Goal: Task Accomplishment & Management: Manage account settings

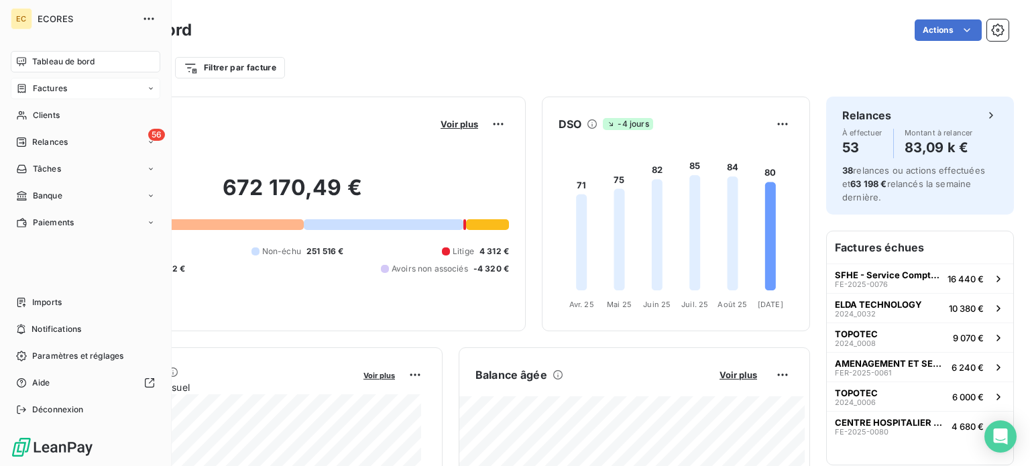
click at [48, 89] on span "Factures" at bounding box center [50, 89] width 34 height 12
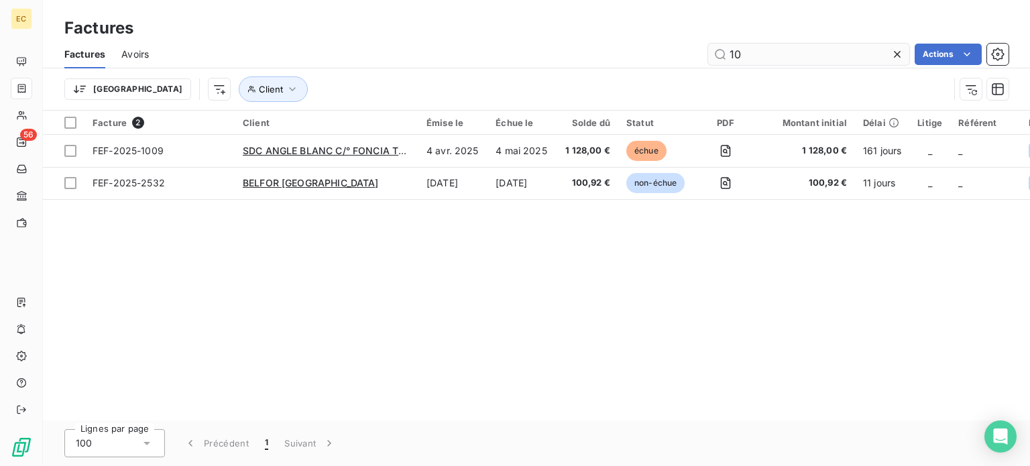
type input "1"
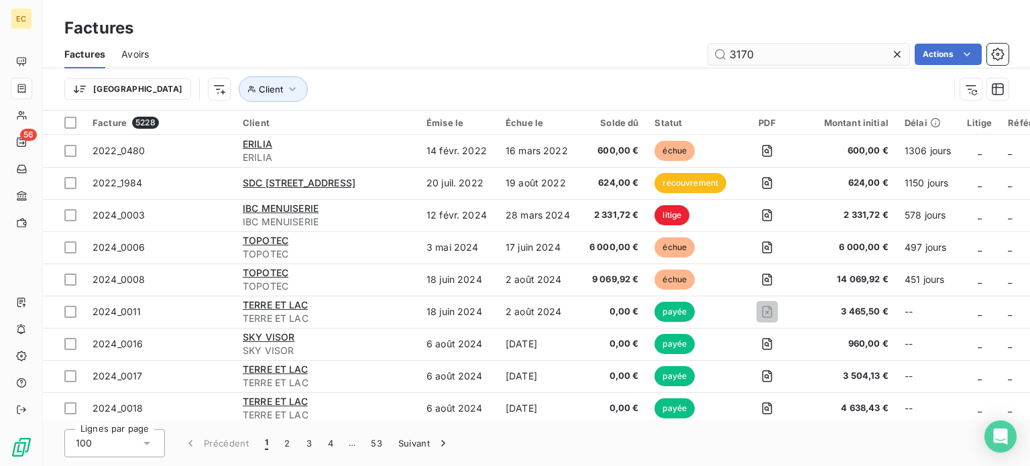
type input "3170"
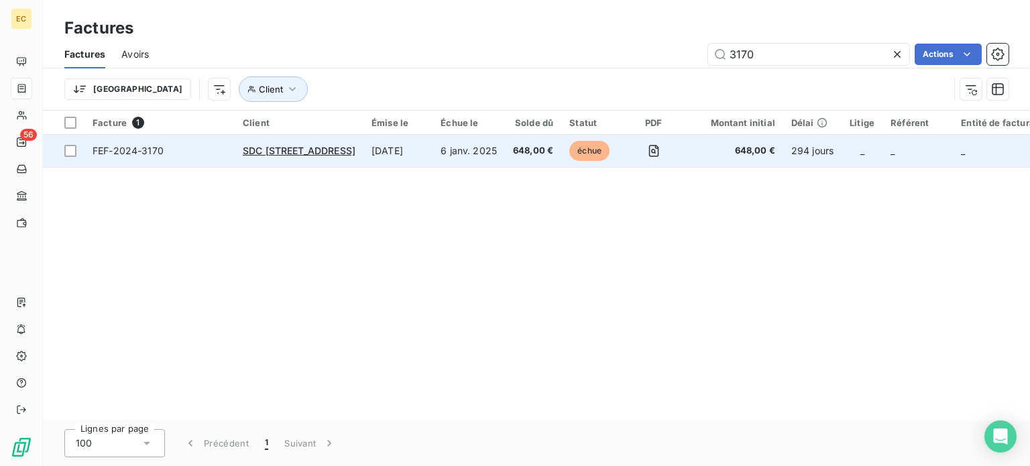
click at [222, 160] on td "FEF-2024-3170" at bounding box center [160, 151] width 150 height 32
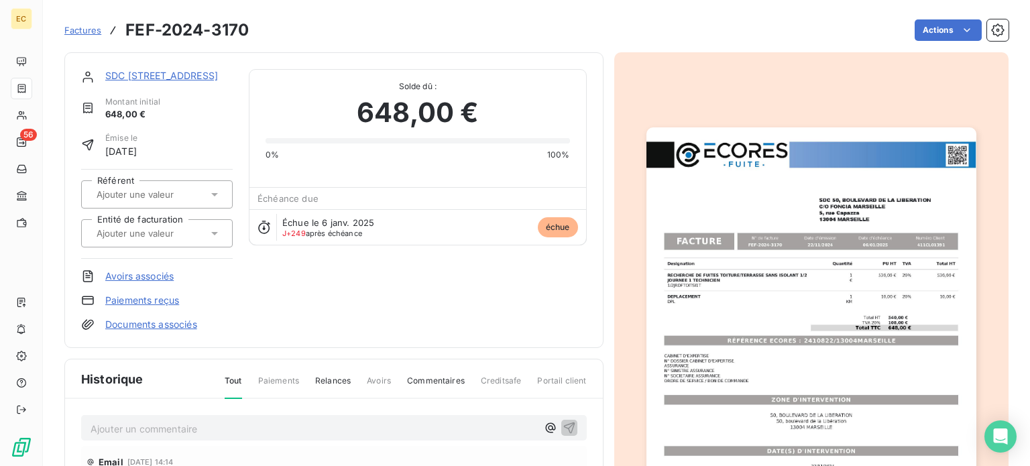
click at [266, 424] on p "Ajouter un commentaire ﻿" at bounding box center [314, 429] width 447 height 17
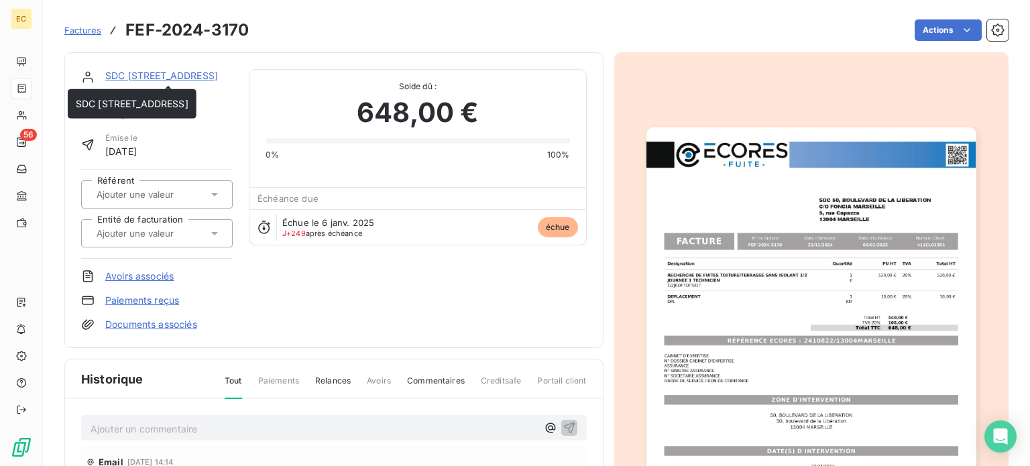
click at [174, 74] on link "SDC [STREET_ADDRESS]" at bounding box center [161, 75] width 113 height 11
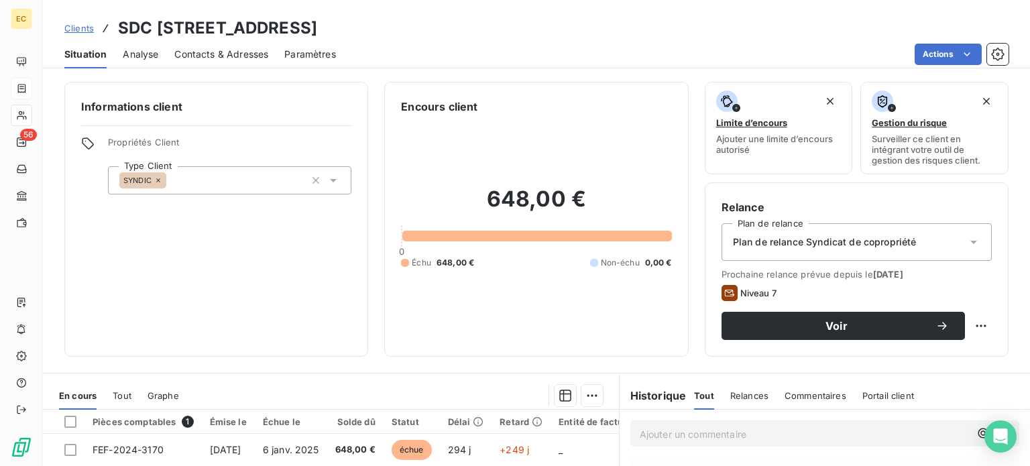
click at [228, 53] on span "Contacts & Adresses" at bounding box center [221, 54] width 94 height 13
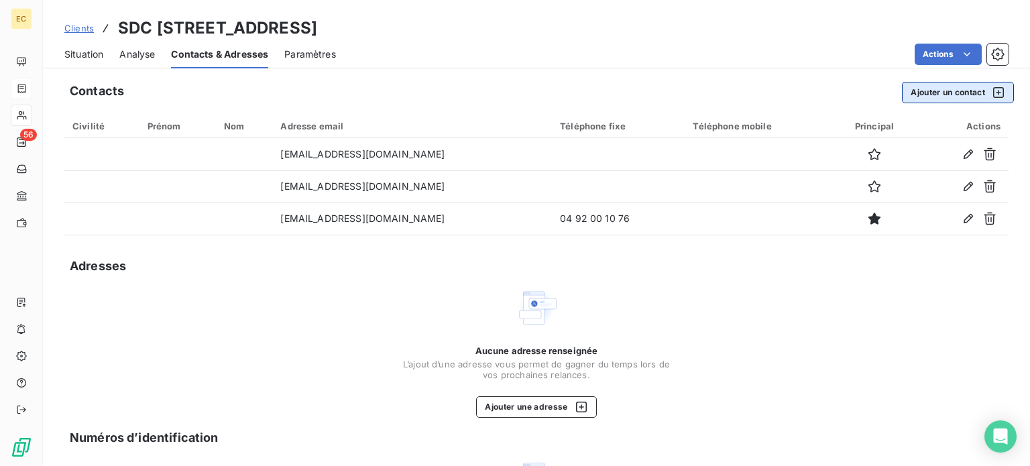
click at [922, 89] on button "Ajouter un contact" at bounding box center [958, 92] width 112 height 21
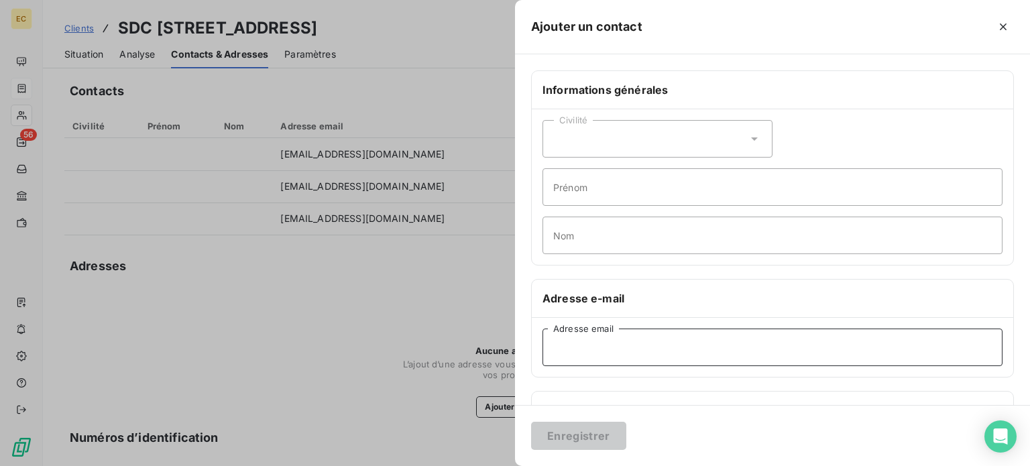
paste input "stephanie.gemain@gemmonsyndic.fr"
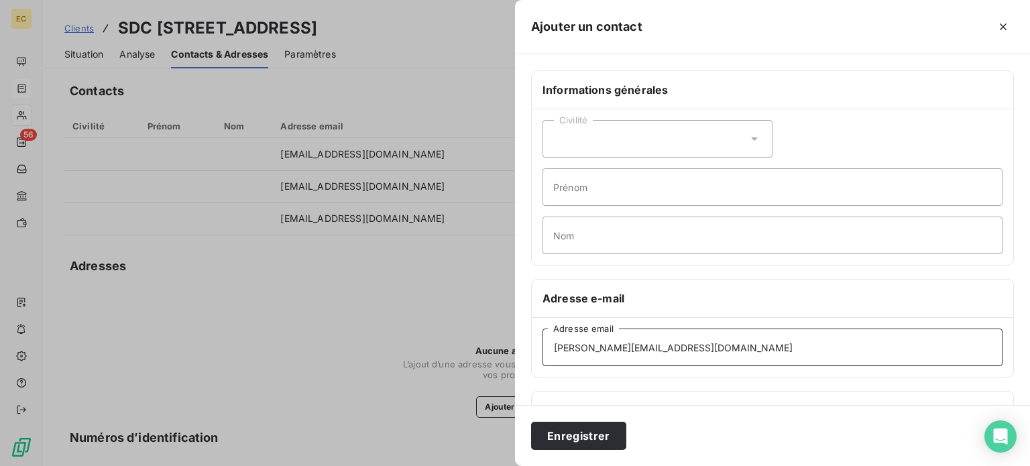
scroll to position [258, 0]
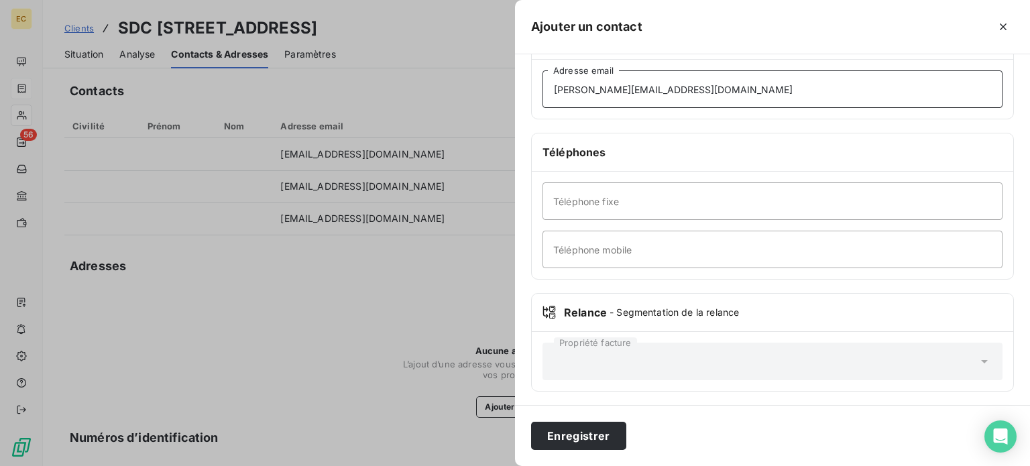
type input "stephanie.gemain@gemmonsyndic.fr"
click at [612, 203] on input "Téléphone fixe" at bounding box center [773, 201] width 460 height 38
type input "0491003950"
click at [596, 437] on button "Enregistrer" at bounding box center [578, 436] width 95 height 28
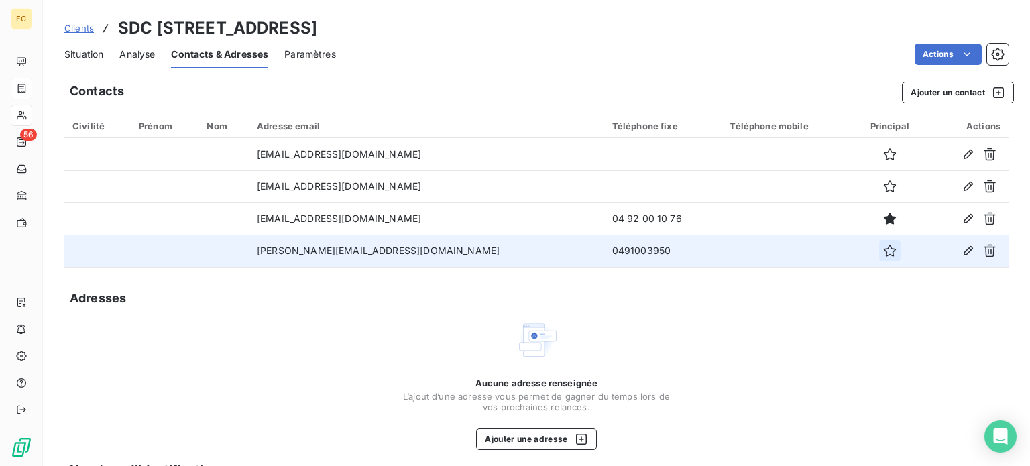
click at [883, 251] on icon "button" at bounding box center [889, 250] width 13 height 13
click at [83, 55] on span "Situation" at bounding box center [83, 54] width 39 height 13
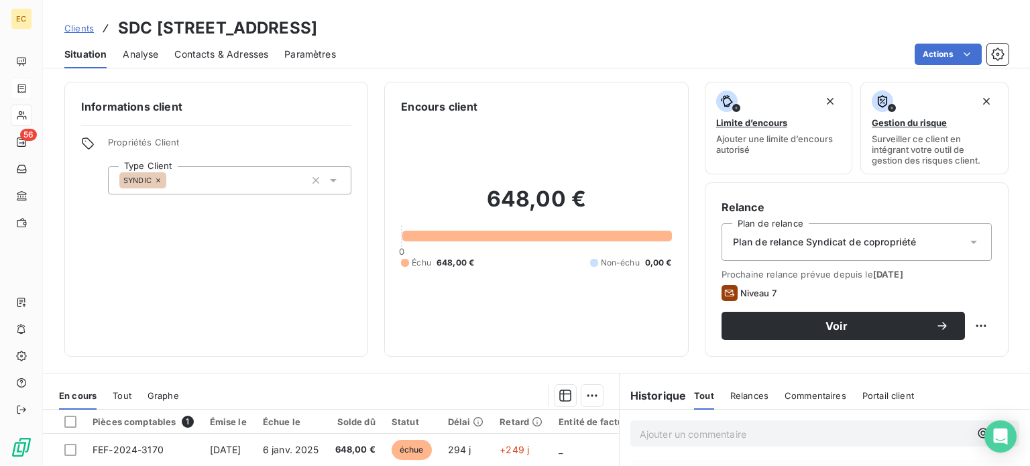
click at [647, 433] on p "Ajouter un commentaire ﻿" at bounding box center [805, 434] width 330 height 17
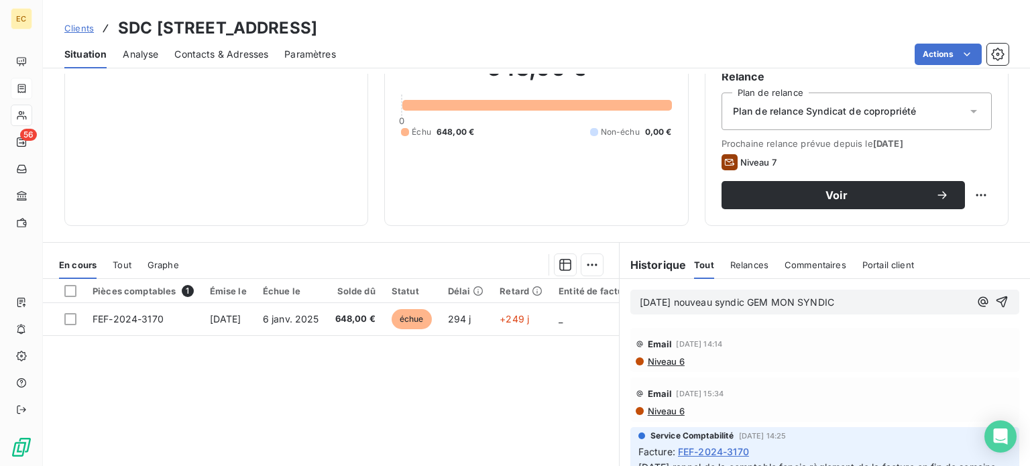
scroll to position [134, 0]
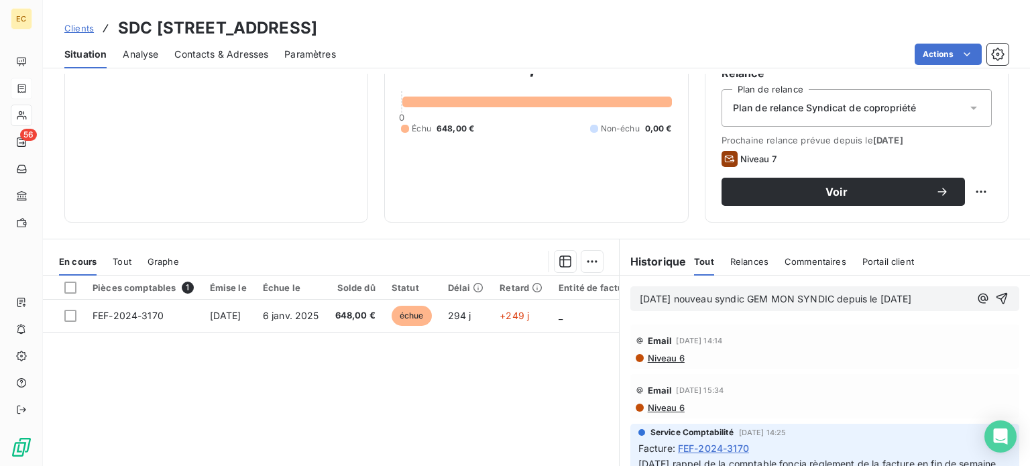
click at [227, 56] on span "Contacts & Adresses" at bounding box center [221, 54] width 94 height 13
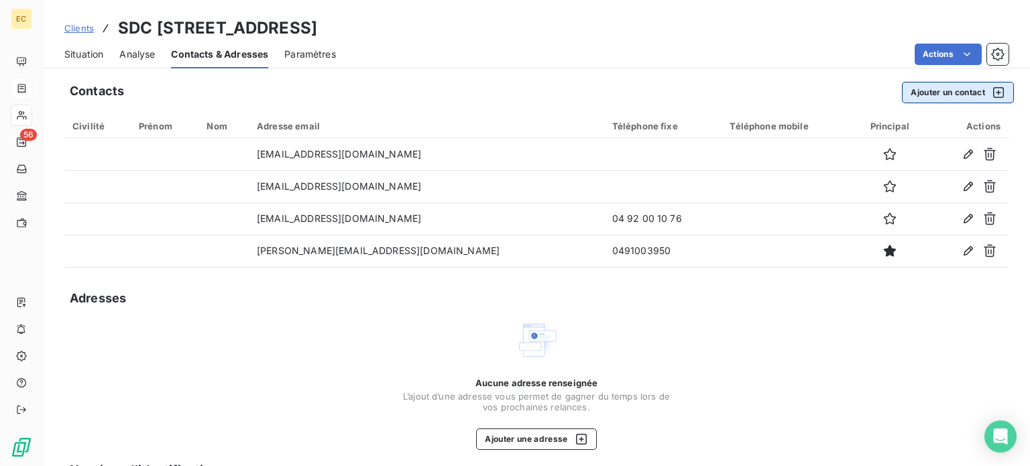
click at [916, 94] on button "Ajouter un contact" at bounding box center [958, 92] width 112 height 21
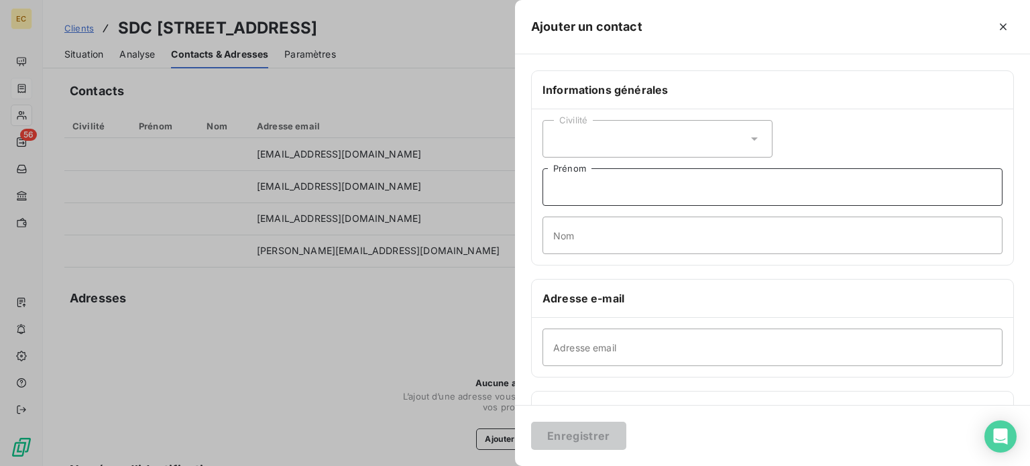
click at [595, 188] on input "Prénom" at bounding box center [773, 187] width 460 height 38
click at [572, 233] on input "Nom" at bounding box center [773, 236] width 460 height 38
type input "COMPTA"
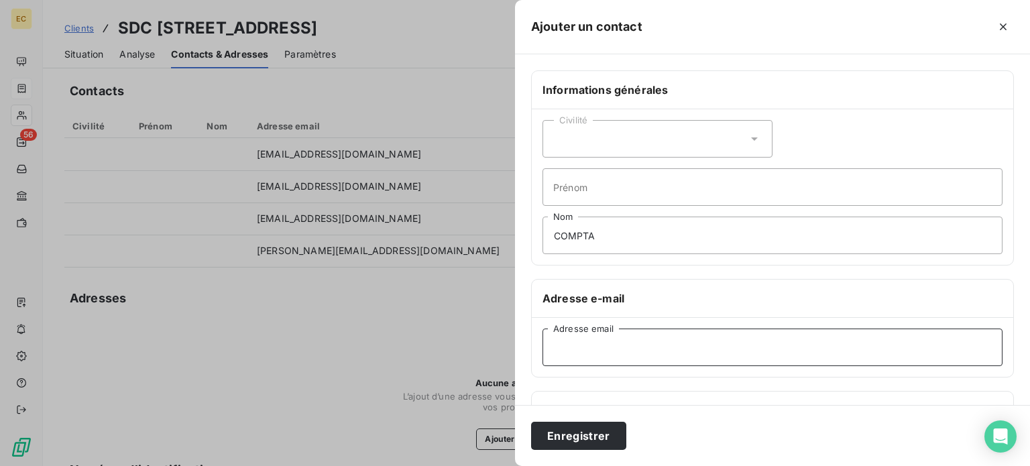
click at [579, 355] on input "Adresse email" at bounding box center [773, 348] width 460 height 38
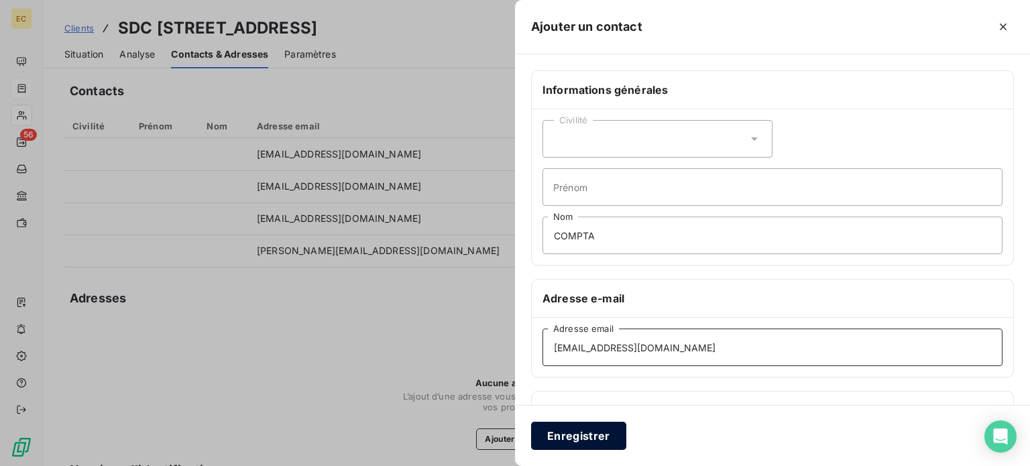
type input "compta@gemmonsyndic.fr"
click at [565, 433] on button "Enregistrer" at bounding box center [578, 436] width 95 height 28
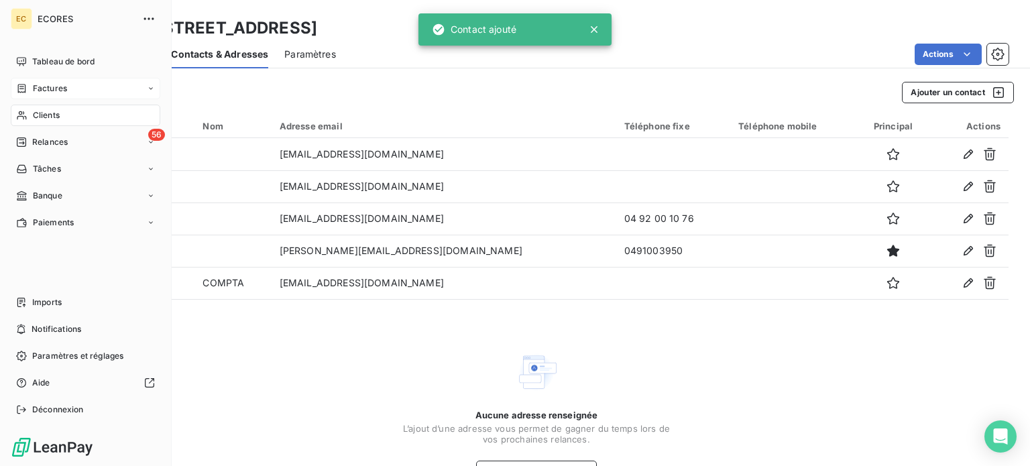
click at [40, 116] on span "Clients" at bounding box center [46, 115] width 27 height 12
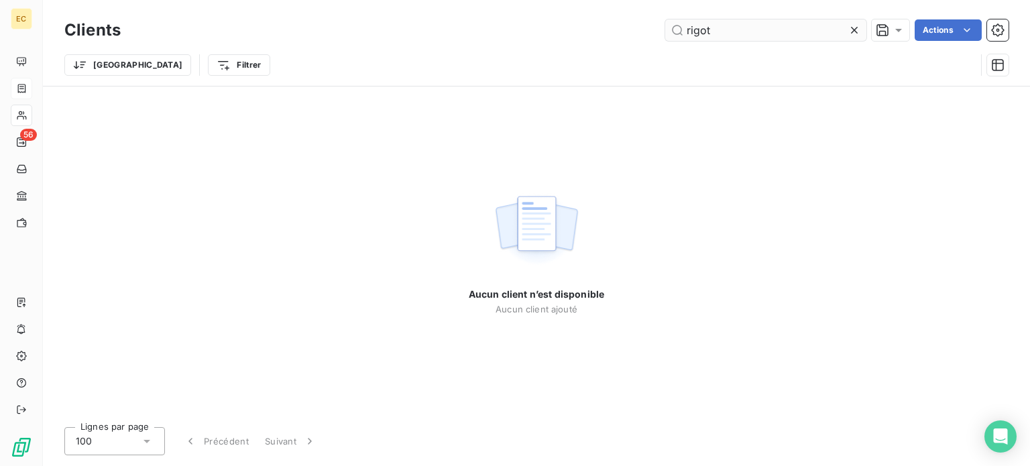
type input "rigot"
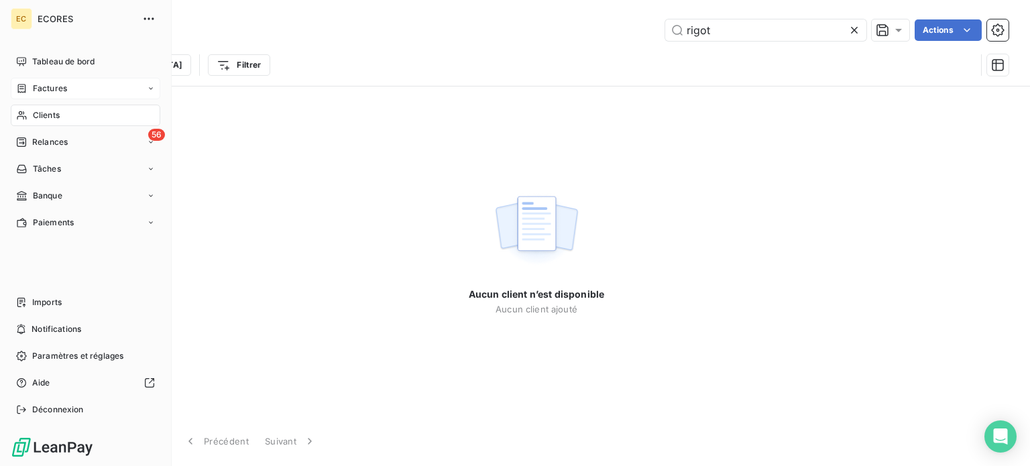
click at [40, 119] on span "Clients" at bounding box center [46, 115] width 27 height 12
click at [52, 92] on span "Factures" at bounding box center [50, 89] width 34 height 12
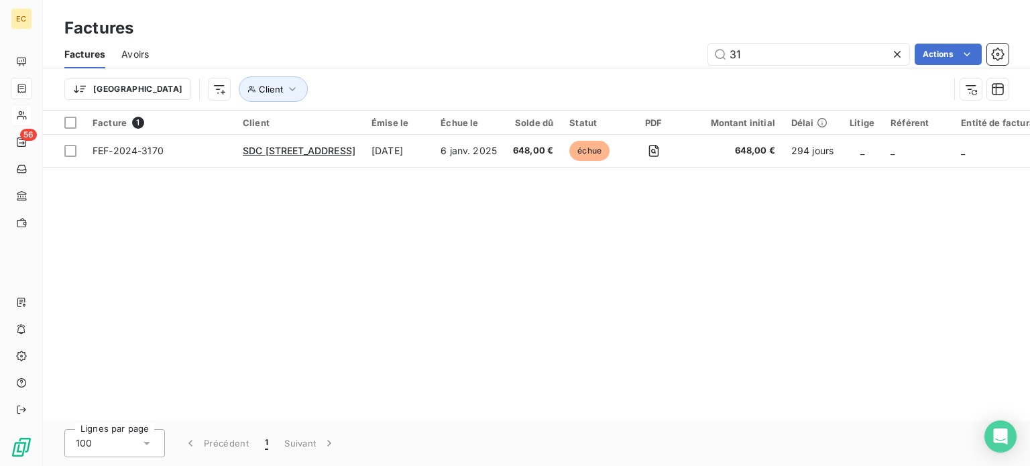
type input "3"
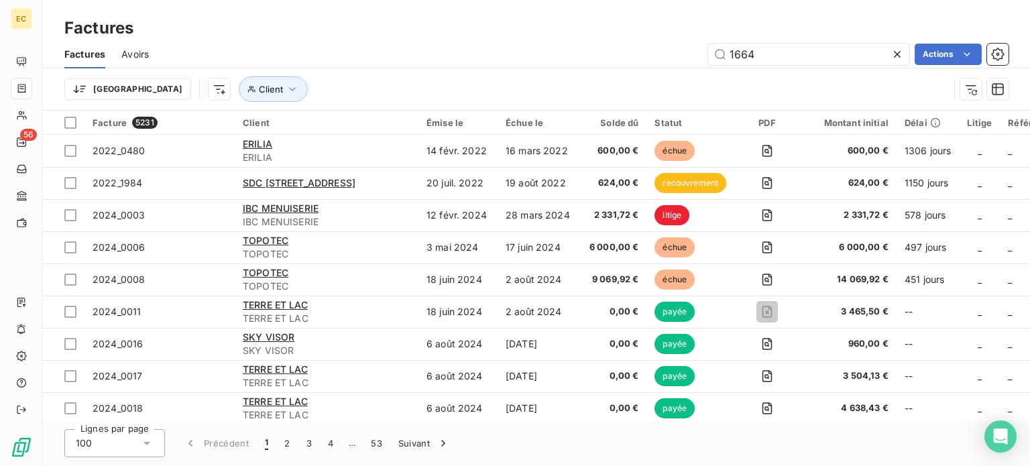
type input "1664"
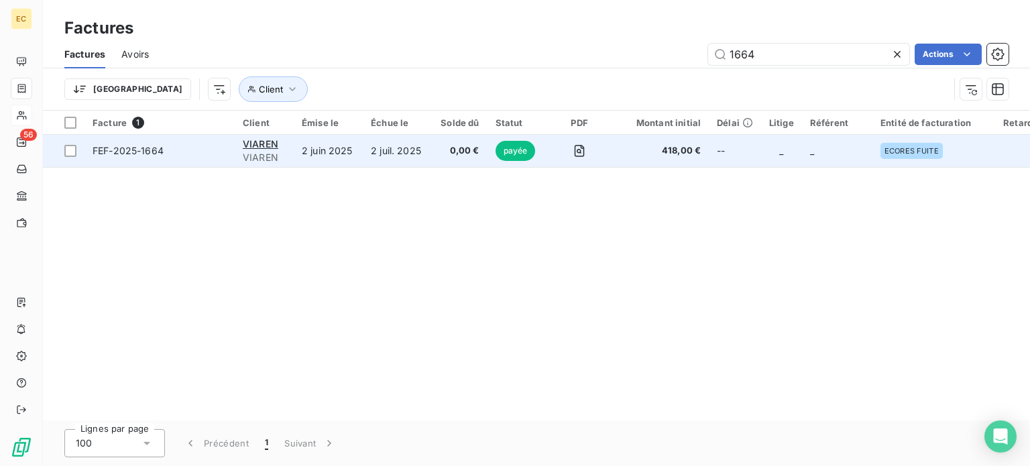
click at [254, 156] on span "VIAREN" at bounding box center [264, 157] width 43 height 13
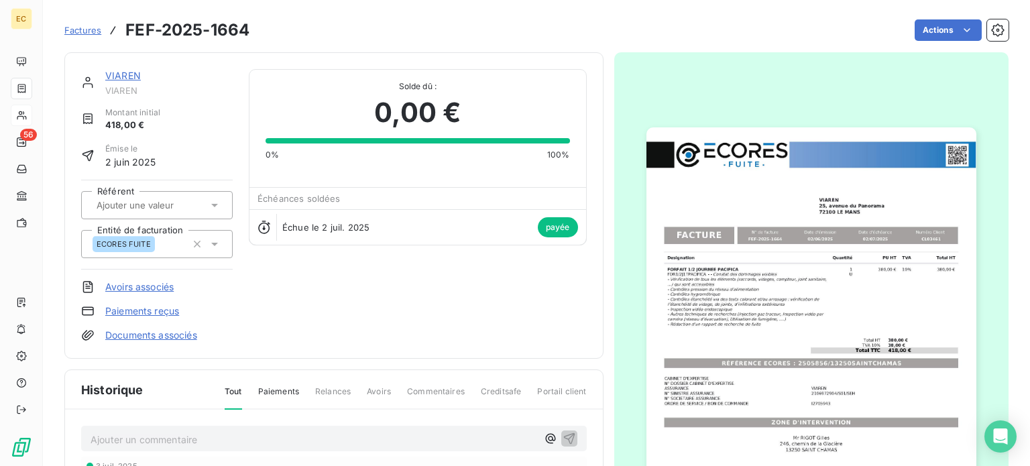
click at [714, 301] on img "button" at bounding box center [812, 360] width 330 height 466
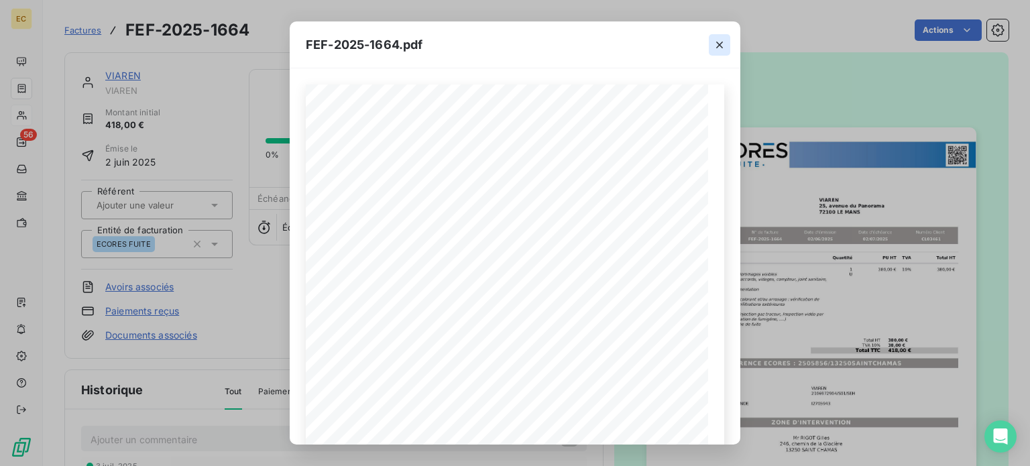
click at [716, 45] on icon "button" at bounding box center [719, 44] width 13 height 13
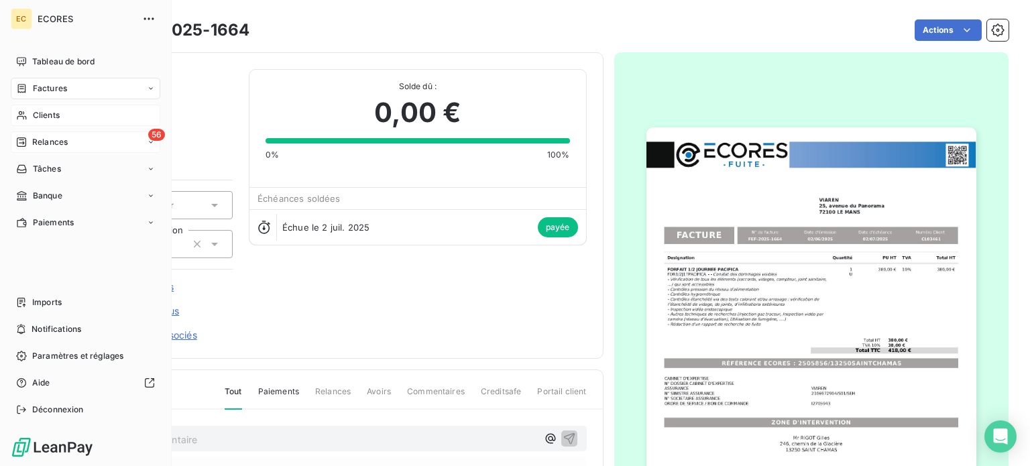
click at [32, 146] on span "Relances" at bounding box center [50, 142] width 36 height 12
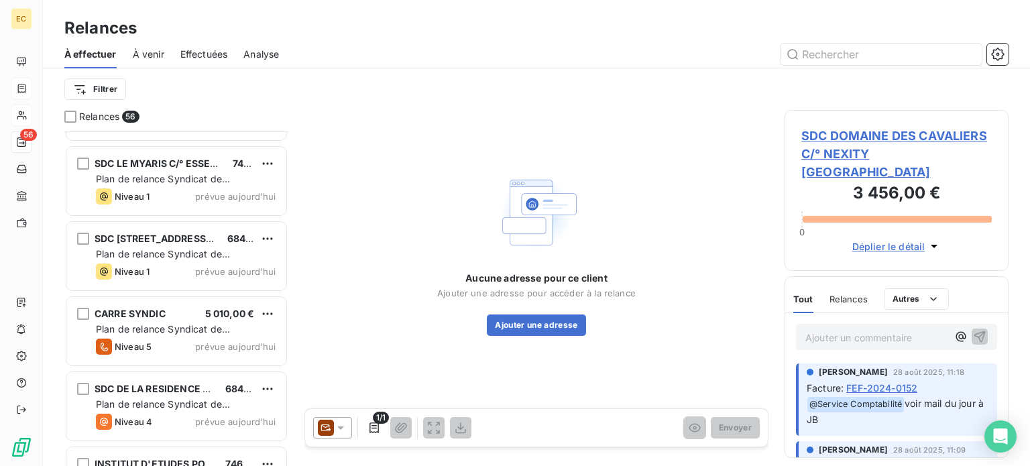
scroll to position [3872, 0]
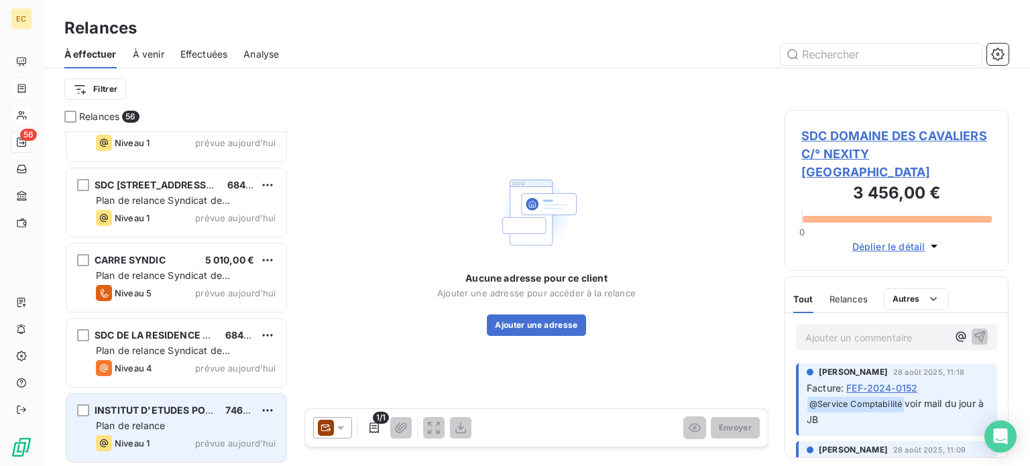
click at [184, 417] on div "INSTITUT D'ETUDES POLITIQUES AIX 746,78 € Plan de relance Niveau 1 prévue aujou…" at bounding box center [176, 428] width 220 height 68
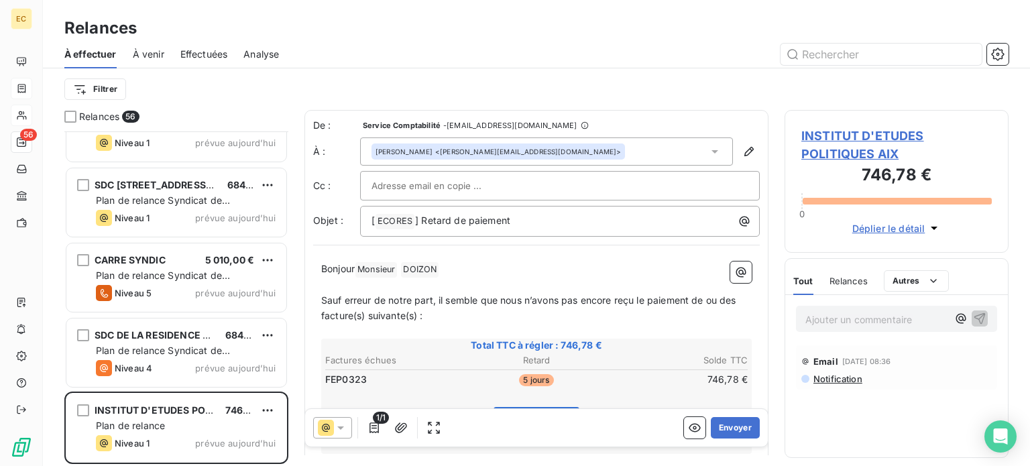
click at [812, 135] on span "INSTITUT D'ETUDES POLITIQUES AIX" at bounding box center [897, 145] width 191 height 36
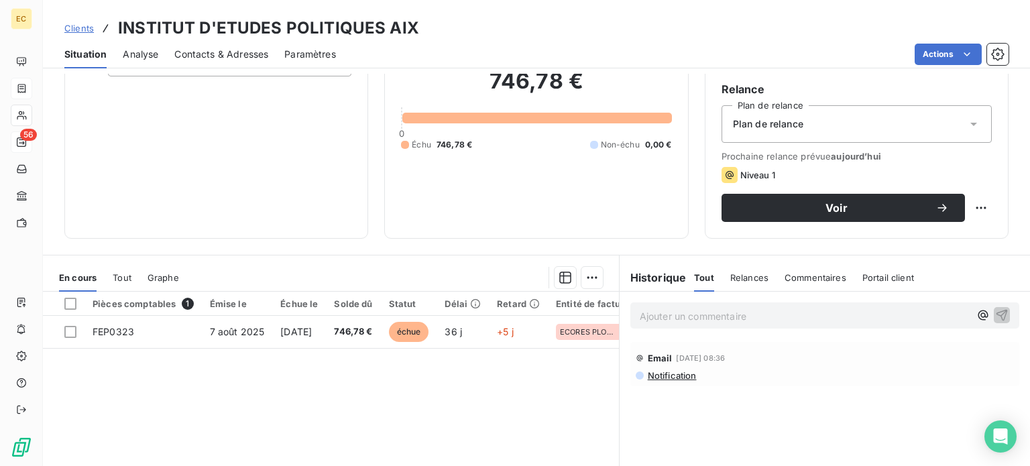
scroll to position [134, 0]
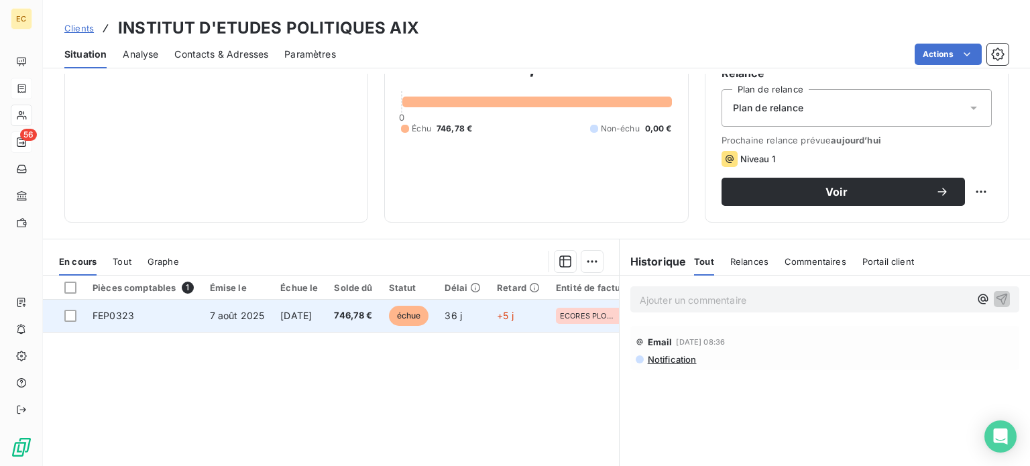
click at [158, 319] on td "FEP0323" at bounding box center [143, 316] width 117 height 32
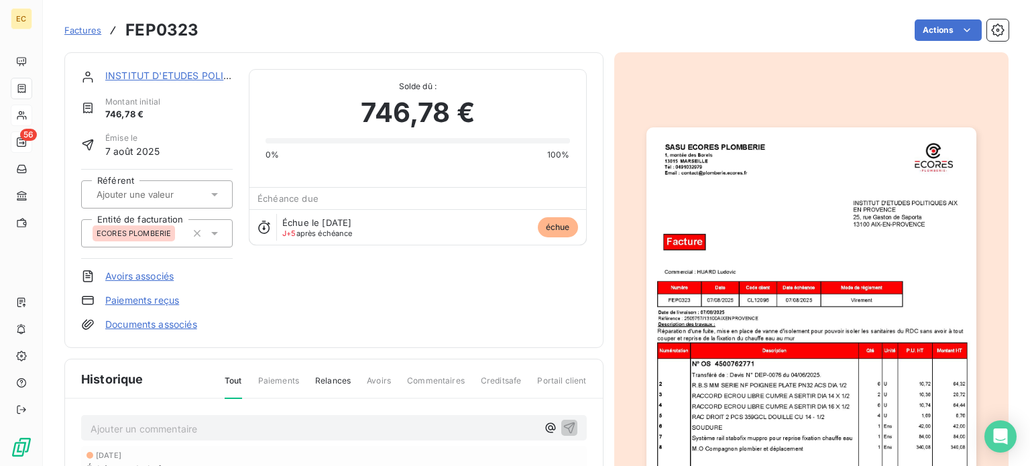
click at [690, 312] on img "button" at bounding box center [812, 360] width 330 height 466
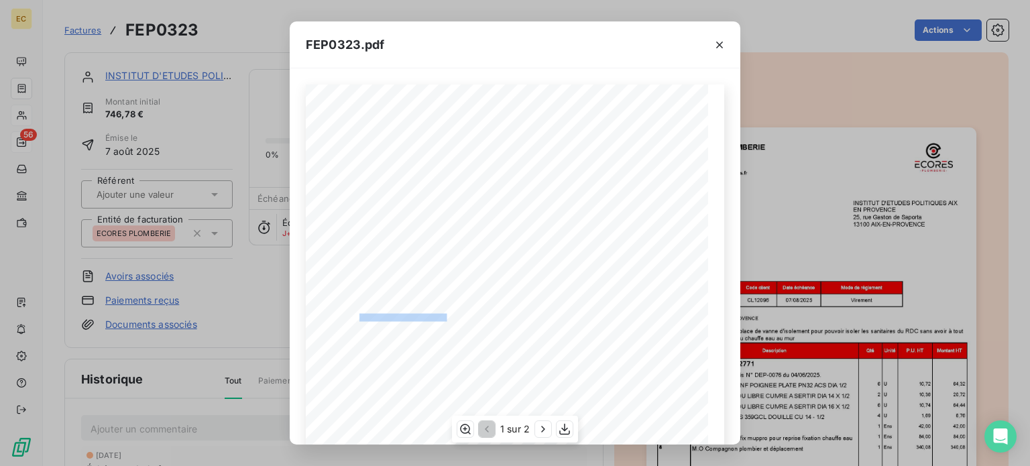
drag, startPoint x: 443, startPoint y: 315, endPoint x: 356, endPoint y: 315, distance: 87.2
click at [355, 315] on span "Référence : 2505757/13100AIXENPROVENCE" at bounding box center [389, 317] width 122 height 6
copy span "2505757/13100AIXENPROVENC"
click at [719, 47] on icon "button" at bounding box center [719, 44] width 13 height 13
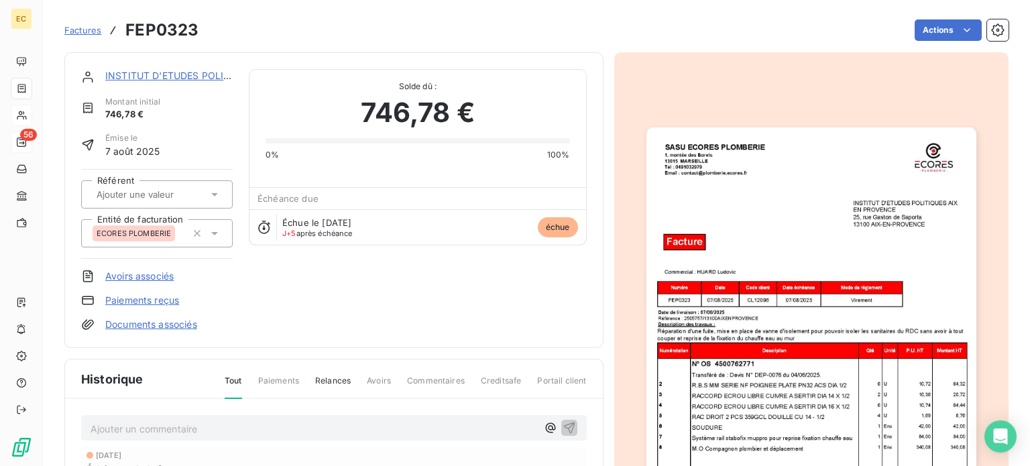
click at [792, 222] on img "button" at bounding box center [812, 360] width 330 height 466
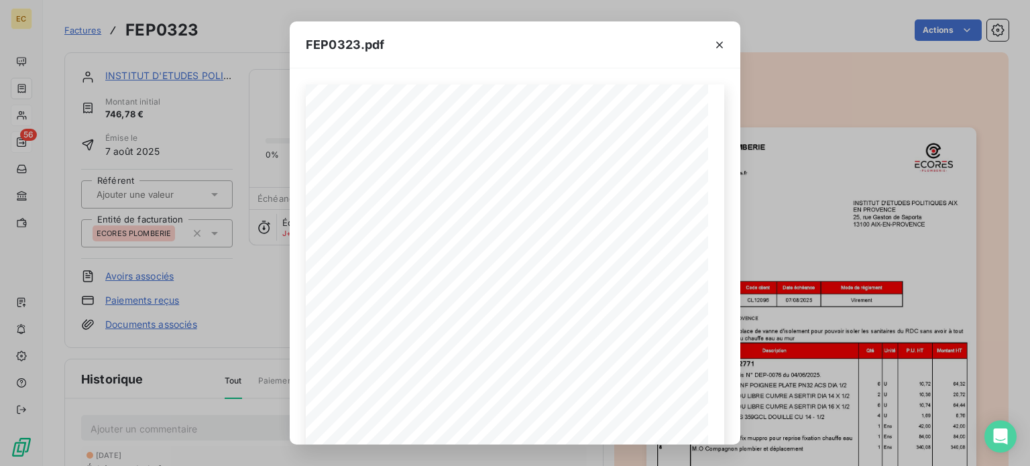
click at [48, 154] on div "FEP0323.pdf 0,00 € Siret : 90374247600018 - APE : 4322A - N° TVA intracom : FR3…" at bounding box center [515, 233] width 1030 height 466
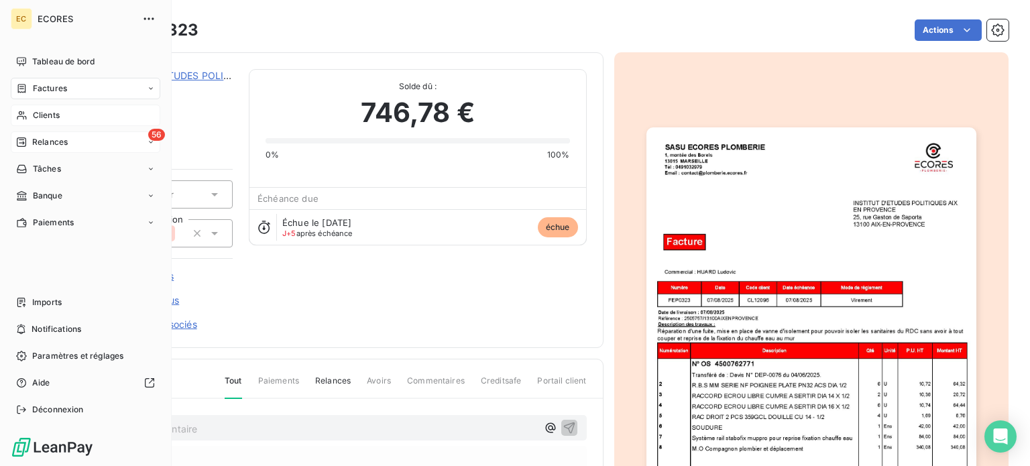
click at [48, 146] on span "Relances" at bounding box center [50, 142] width 36 height 12
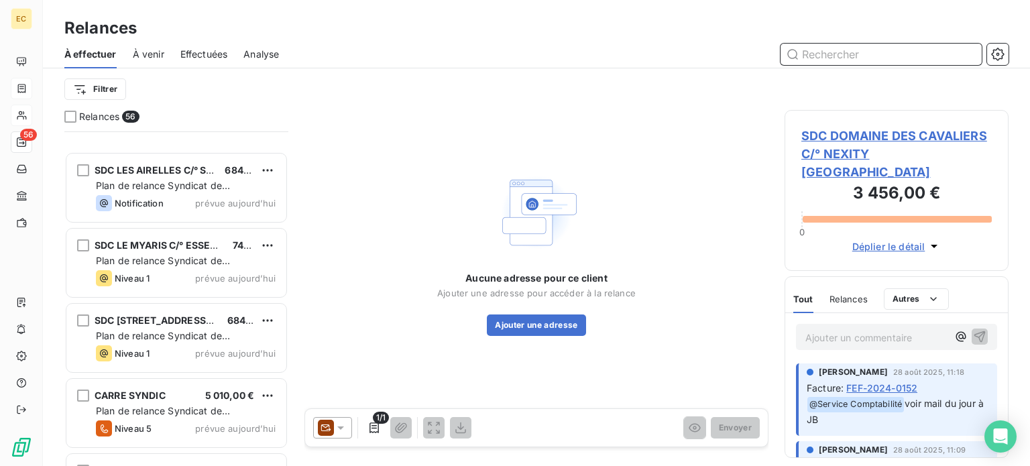
scroll to position [3872, 0]
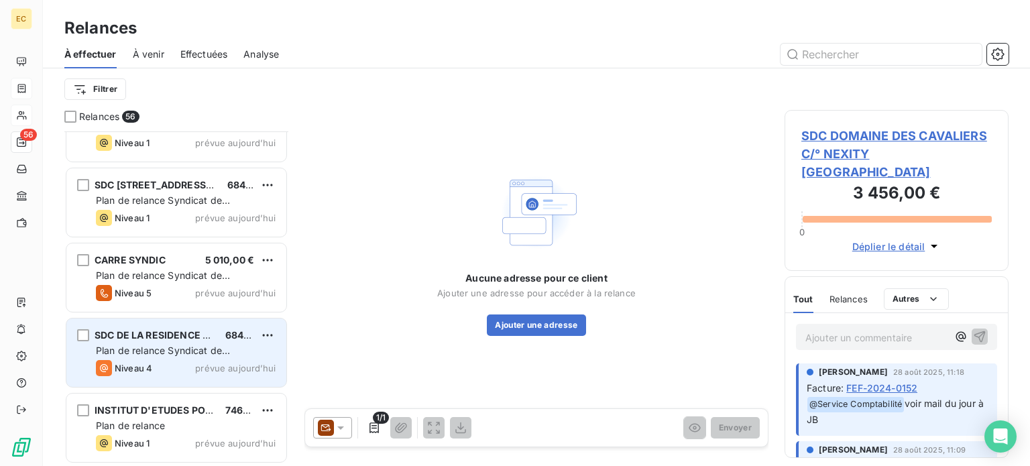
click at [156, 343] on div "SDC DE LA RESIDENCE RONSARD, C/O 684,00 € Plan de relance Syndicat de coproprié…" at bounding box center [176, 353] width 220 height 68
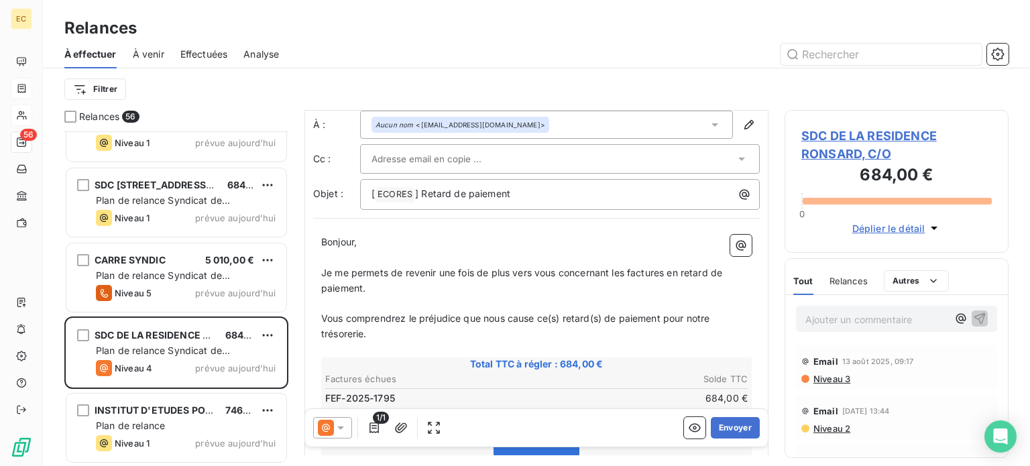
scroll to position [134, 0]
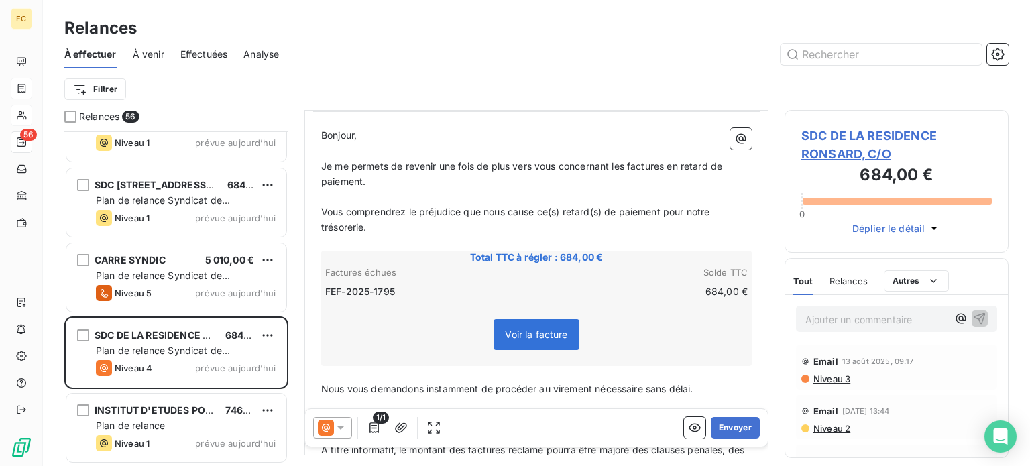
click at [856, 133] on span "SDC DE LA RESIDENCE RONSARD, C/O" at bounding box center [897, 145] width 191 height 36
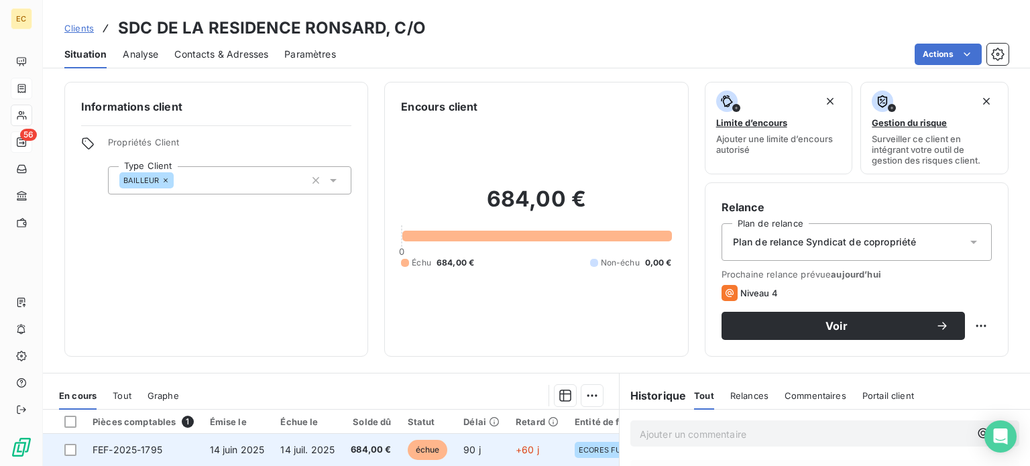
click at [305, 450] on span "14 juil. 2025" at bounding box center [307, 449] width 54 height 11
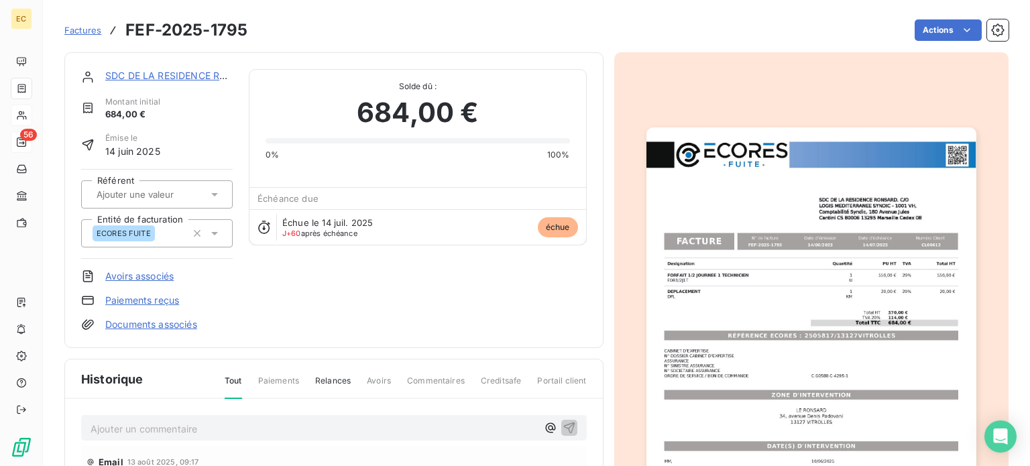
click at [794, 308] on img "button" at bounding box center [812, 360] width 330 height 466
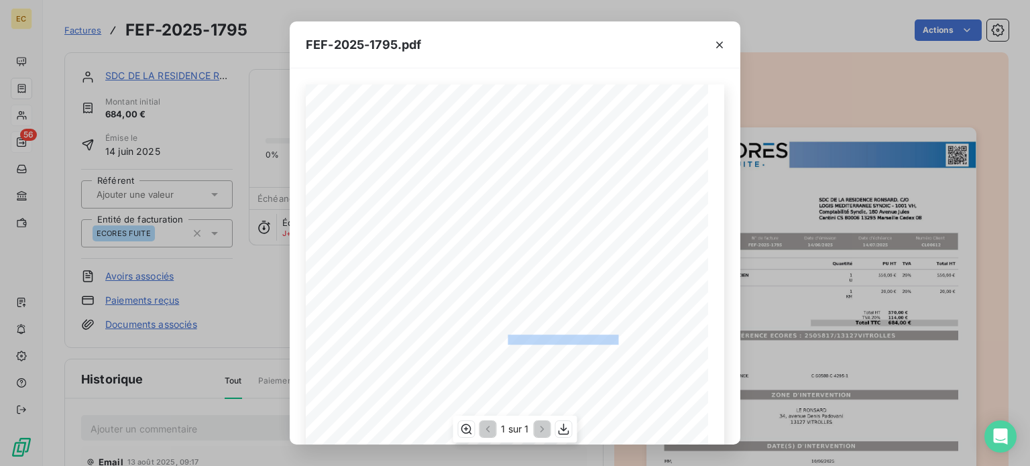
drag, startPoint x: 612, startPoint y: 339, endPoint x: 502, endPoint y: 341, distance: 110.0
click at [502, 341] on span "RÉFÉRENCE ECORES : 2505817/13127VITROLLES" at bounding box center [516, 338] width 206 height 7
copy span "2505817/13127VITROLLES"
click at [718, 43] on icon "button" at bounding box center [719, 45] width 7 height 7
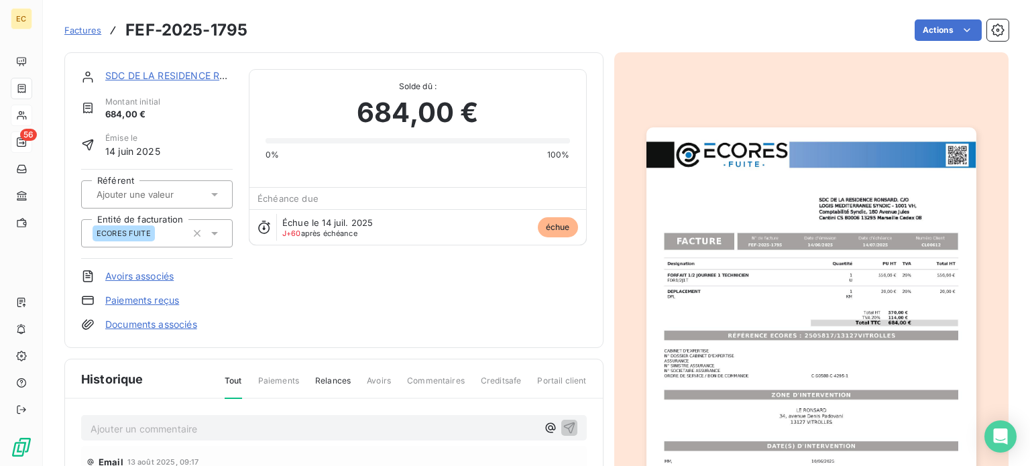
click at [169, 76] on link "SDC DE LA RESIDENCE RONSARD, C/O" at bounding box center [194, 75] width 178 height 11
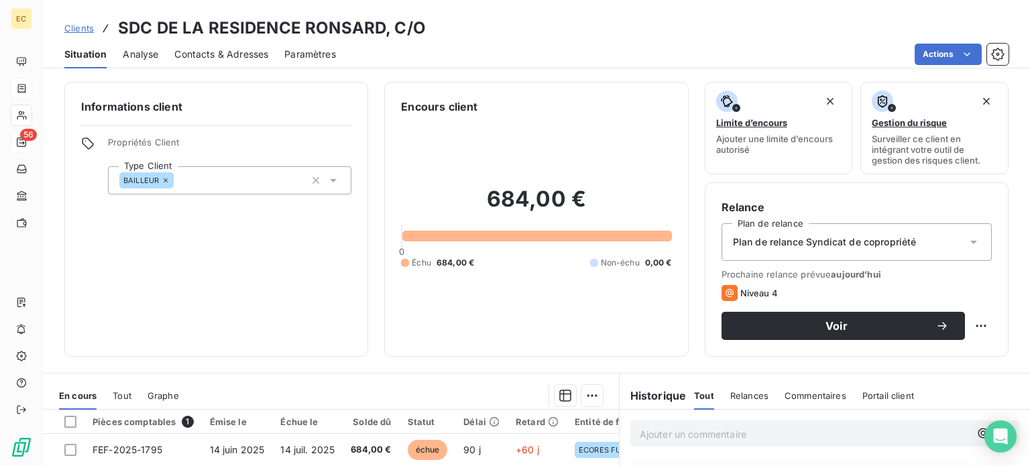
click at [206, 53] on span "Contacts & Adresses" at bounding box center [221, 54] width 94 height 13
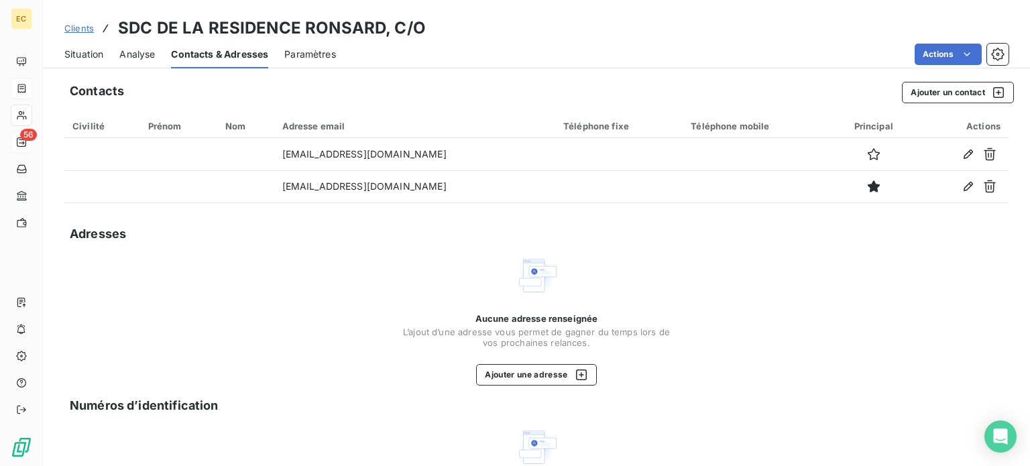
click at [77, 52] on span "Situation" at bounding box center [83, 54] width 39 height 13
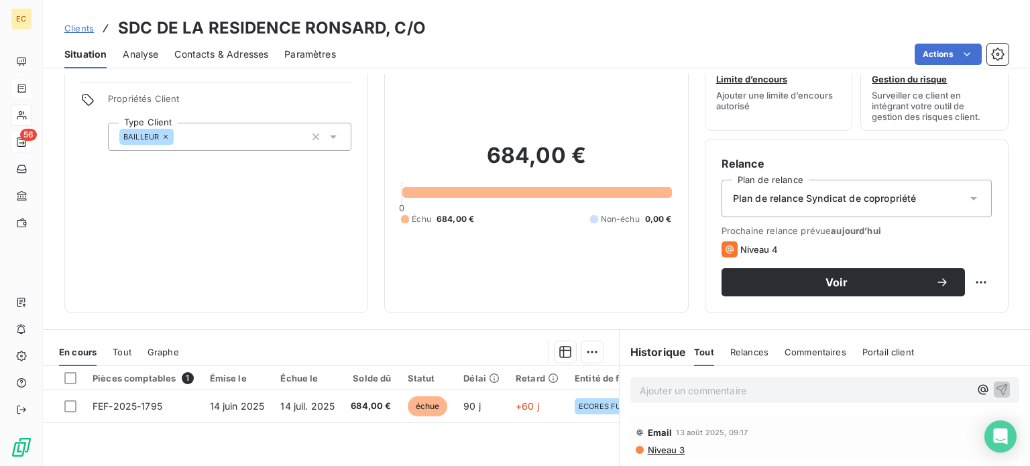
scroll to position [67, 0]
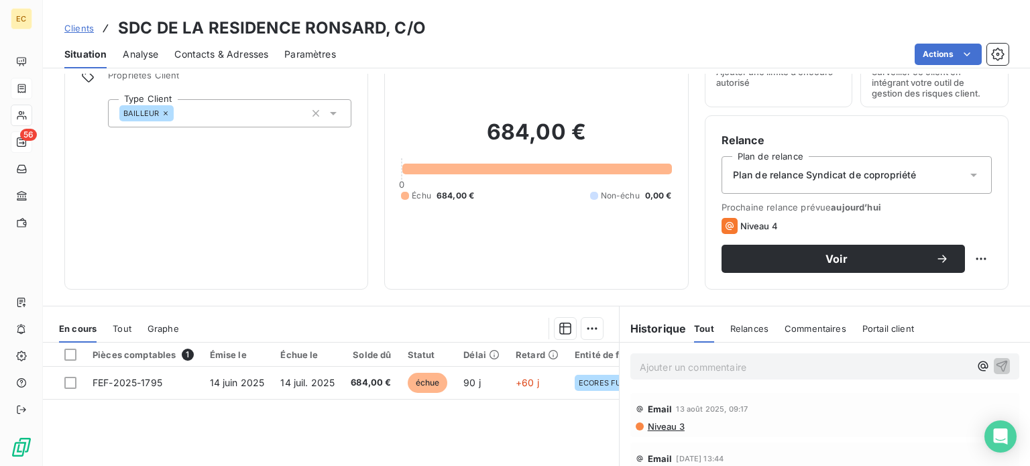
click at [640, 368] on p "Ajouter un commentaire ﻿" at bounding box center [805, 367] width 330 height 17
click at [660, 424] on span "Niveau 3" at bounding box center [666, 425] width 38 height 11
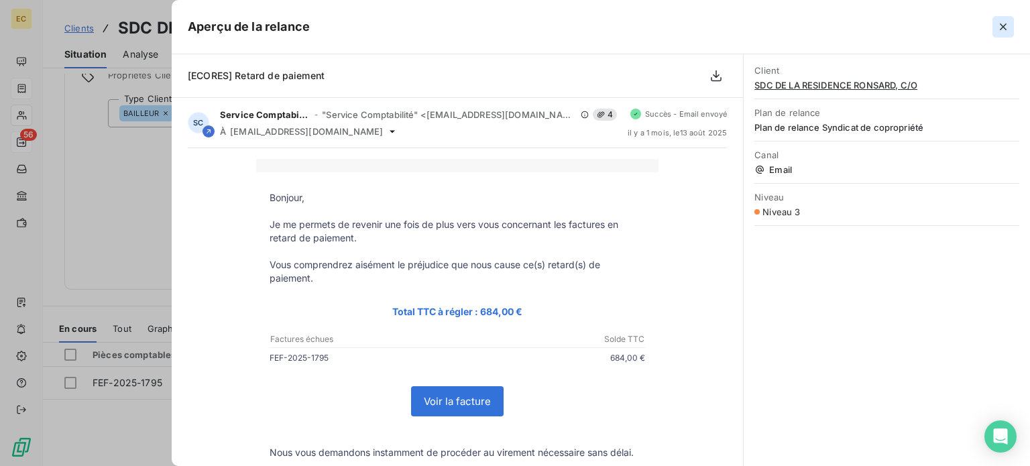
click at [1003, 25] on icon "button" at bounding box center [1003, 26] width 13 height 13
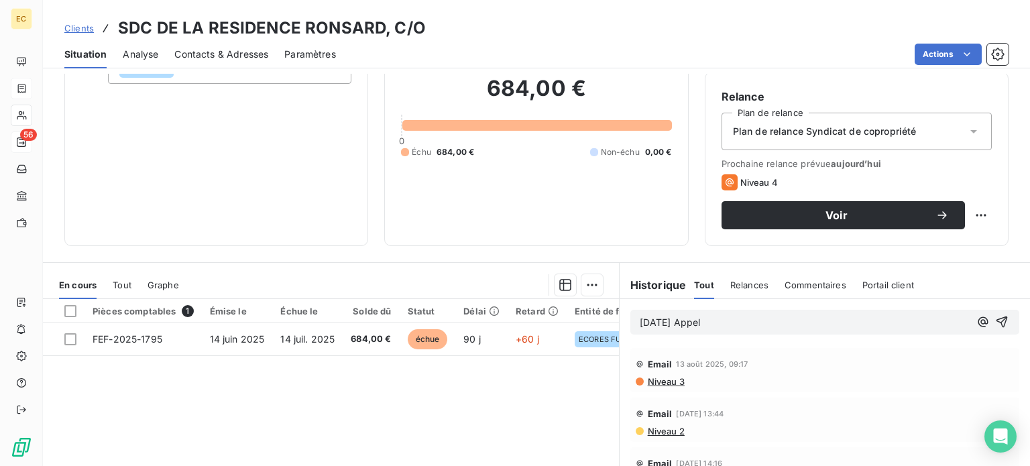
scroll to position [134, 0]
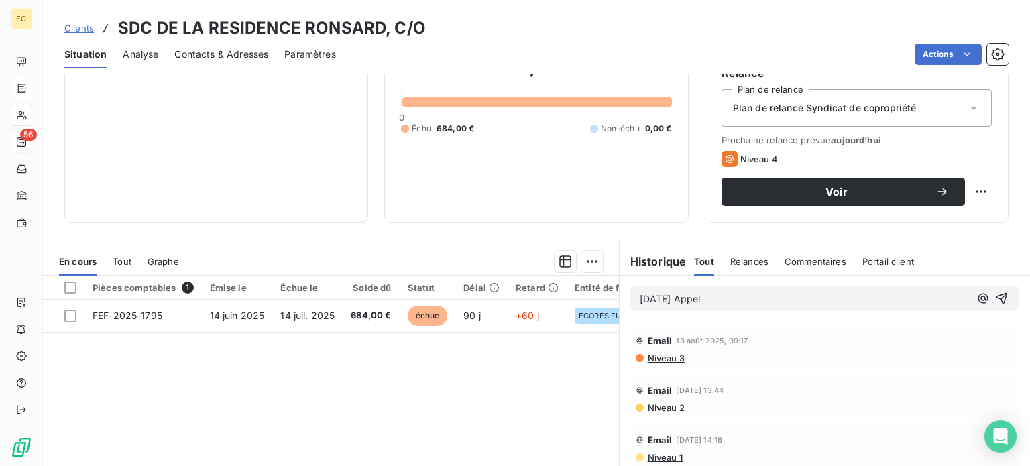
click at [655, 410] on span "Niveau 2" at bounding box center [666, 407] width 38 height 11
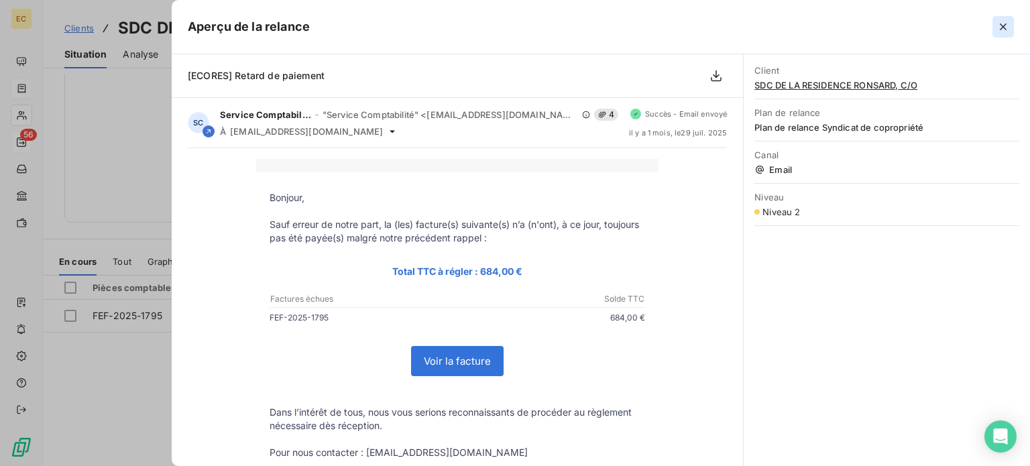
click at [1002, 25] on icon "button" at bounding box center [1003, 26] width 7 height 7
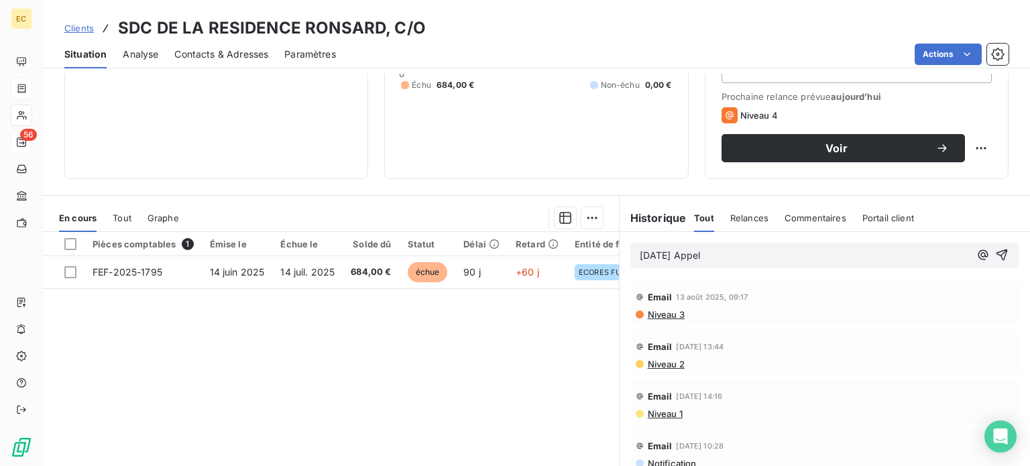
scroll to position [241, 0]
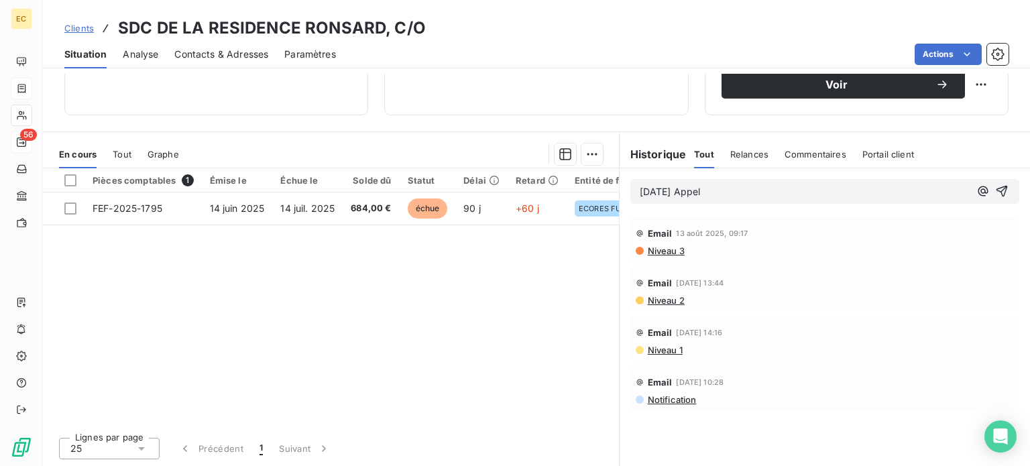
click at [661, 349] on span "Niveau 1" at bounding box center [665, 350] width 36 height 11
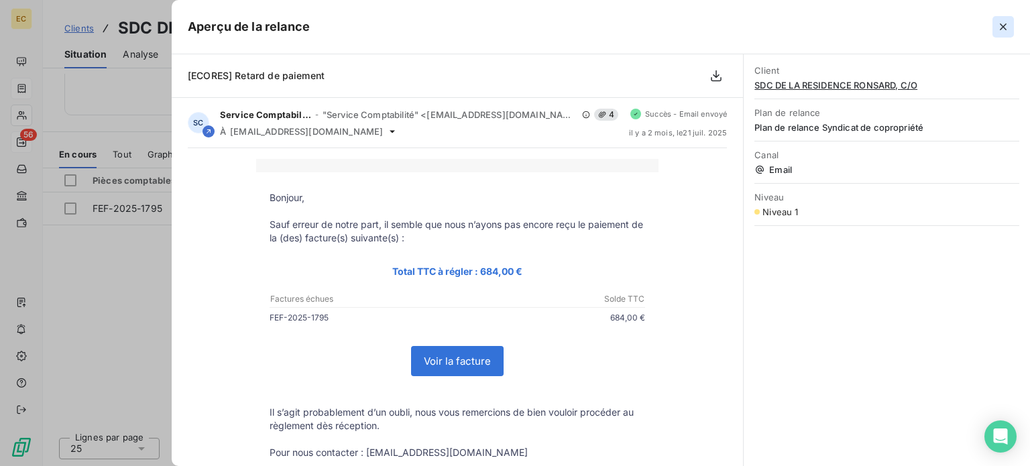
click at [1002, 25] on icon "button" at bounding box center [1003, 26] width 7 height 7
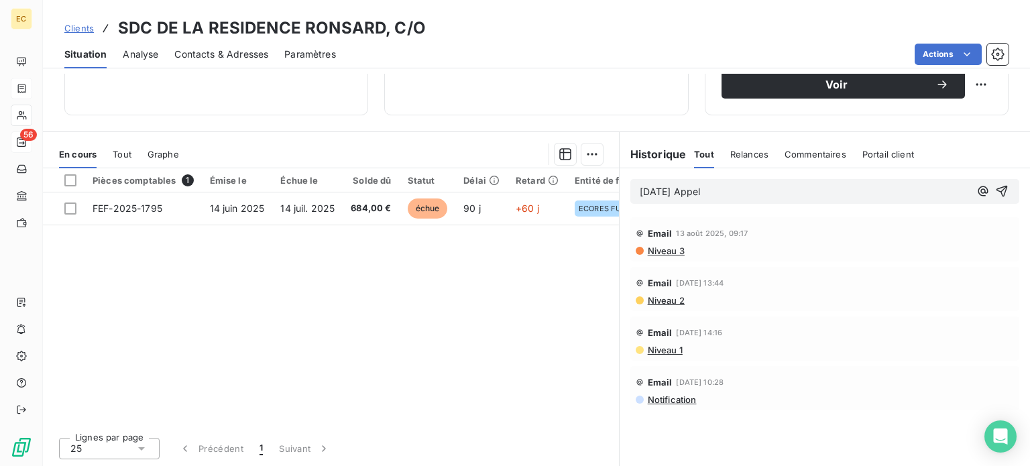
click at [782, 195] on p "12/09/25 Appel" at bounding box center [805, 191] width 330 height 15
click at [735, 193] on p "12/09/25 Appel" at bounding box center [805, 191] width 330 height 15
click at [995, 190] on icon "button" at bounding box center [1001, 190] width 13 height 13
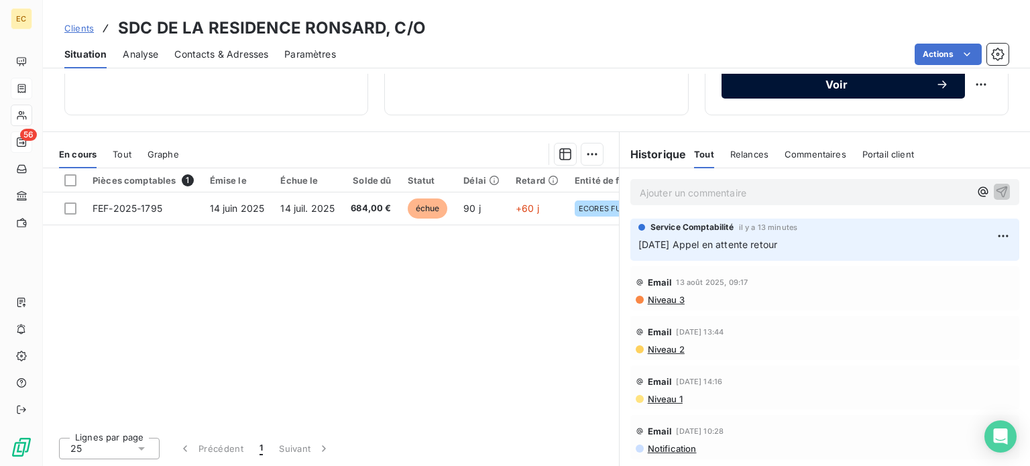
click at [853, 93] on button "Voir" at bounding box center [843, 84] width 243 height 28
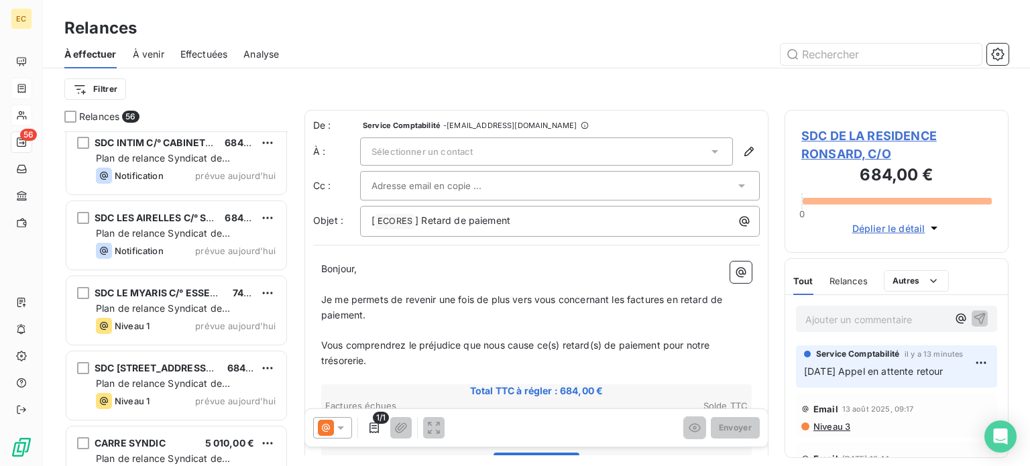
scroll to position [3872, 0]
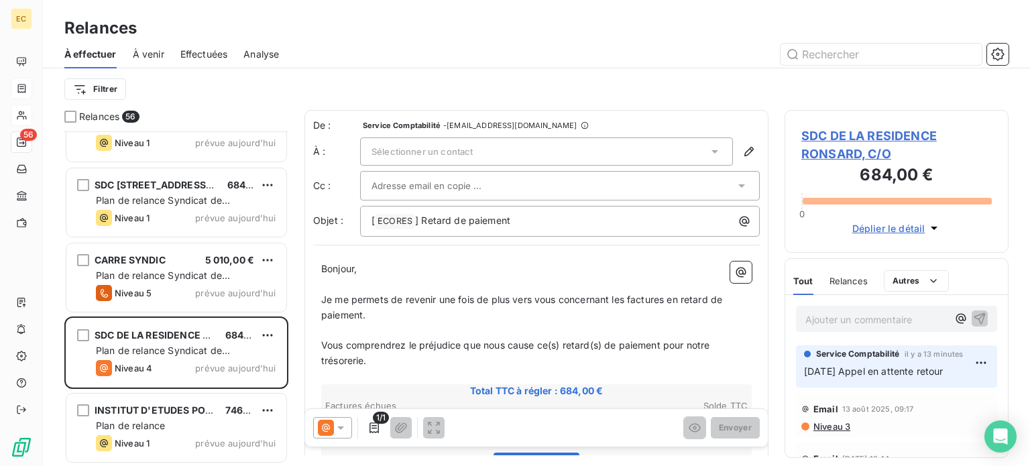
click at [708, 153] on icon at bounding box center [714, 151] width 13 height 13
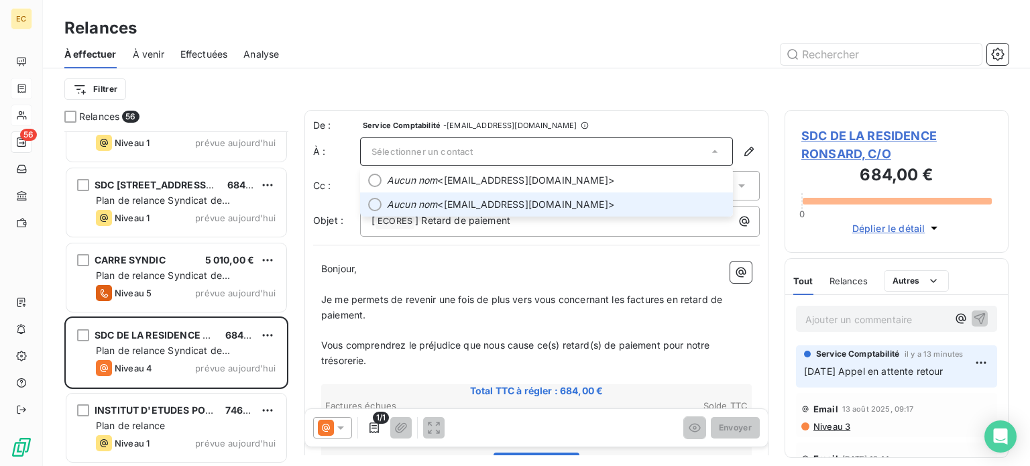
click at [611, 198] on span "Aucun nom <cprel@1001vieshabitat.fr>" at bounding box center [556, 204] width 338 height 13
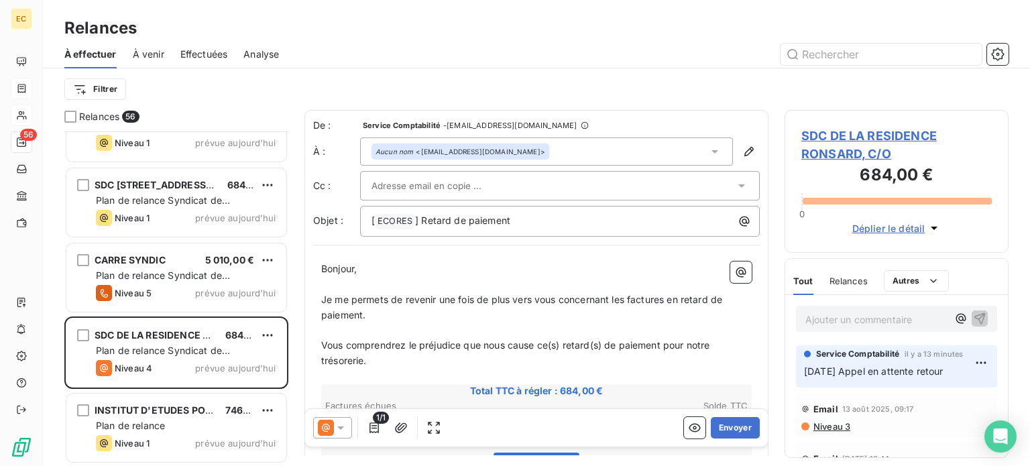
click at [735, 186] on icon at bounding box center [741, 185] width 13 height 13
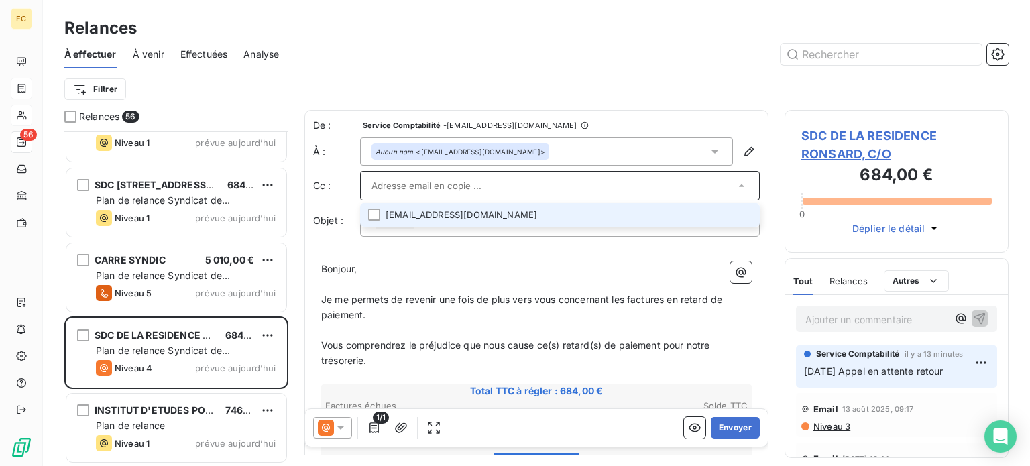
click at [596, 215] on li "dbenameur@lmediterranee.fr" at bounding box center [560, 214] width 400 height 23
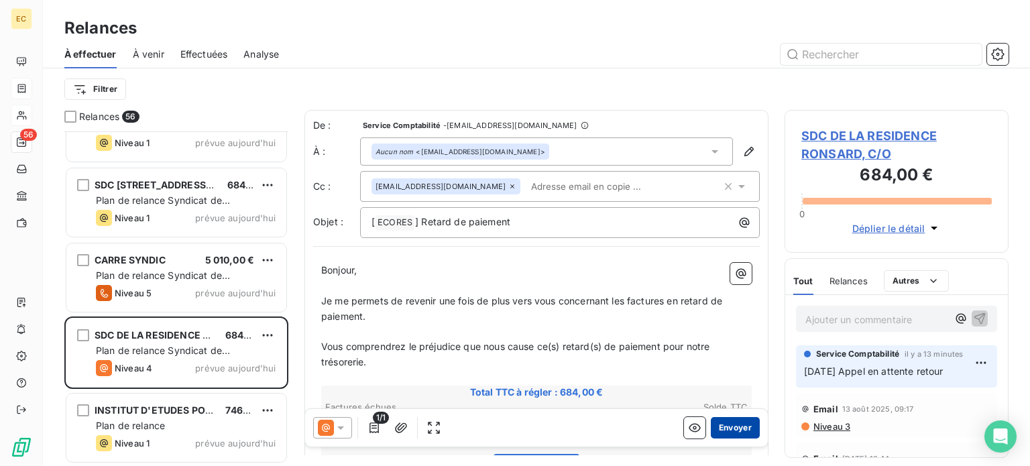
click at [725, 429] on button "Envoyer" at bounding box center [735, 427] width 49 height 21
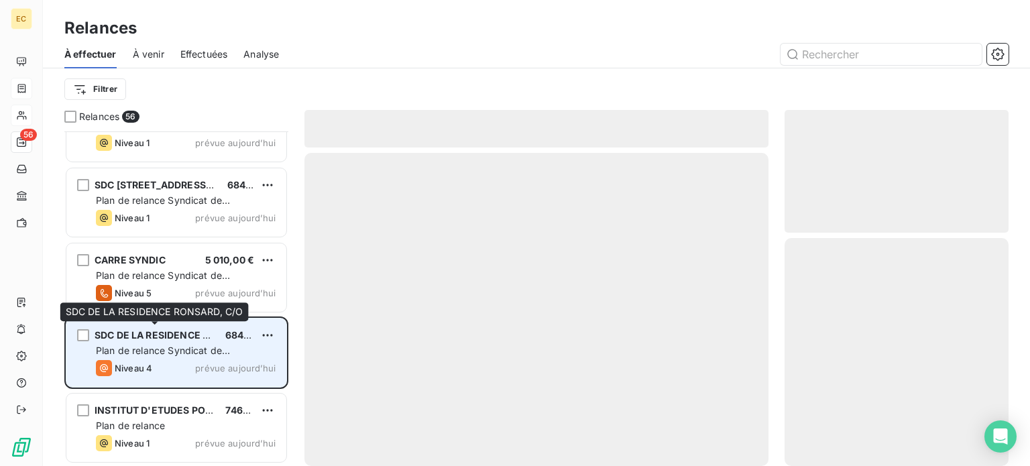
scroll to position [3797, 0]
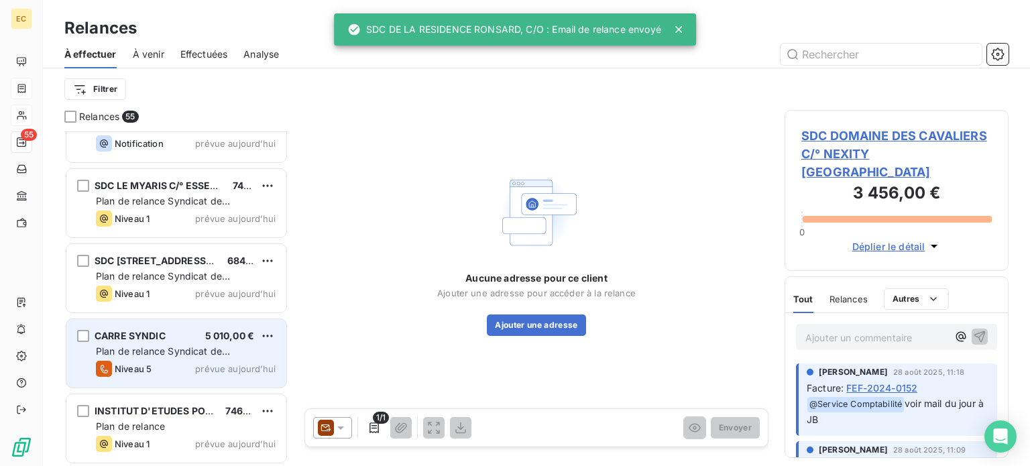
click at [177, 355] on span "Plan de relance Syndicat de copropriété" at bounding box center [163, 357] width 134 height 25
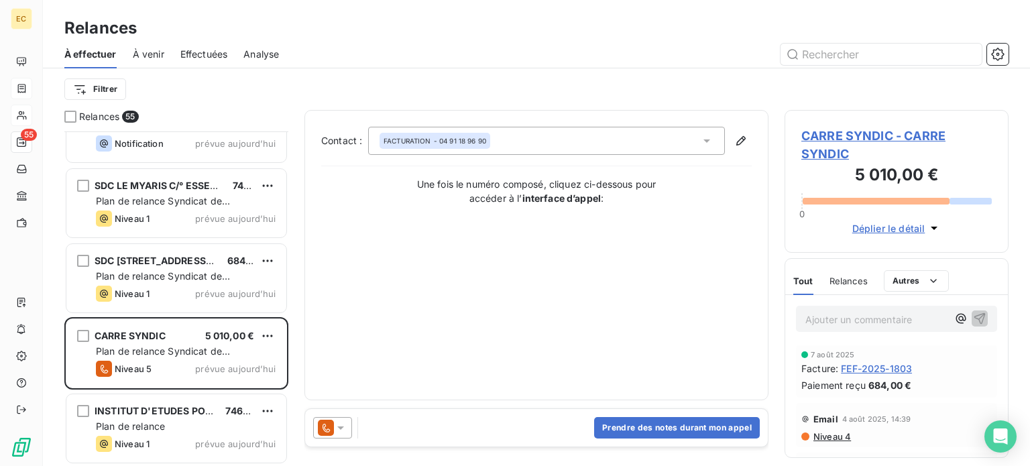
click at [824, 141] on span "CARRE SYNDIC - CARRE SYNDIC" at bounding box center [897, 145] width 191 height 36
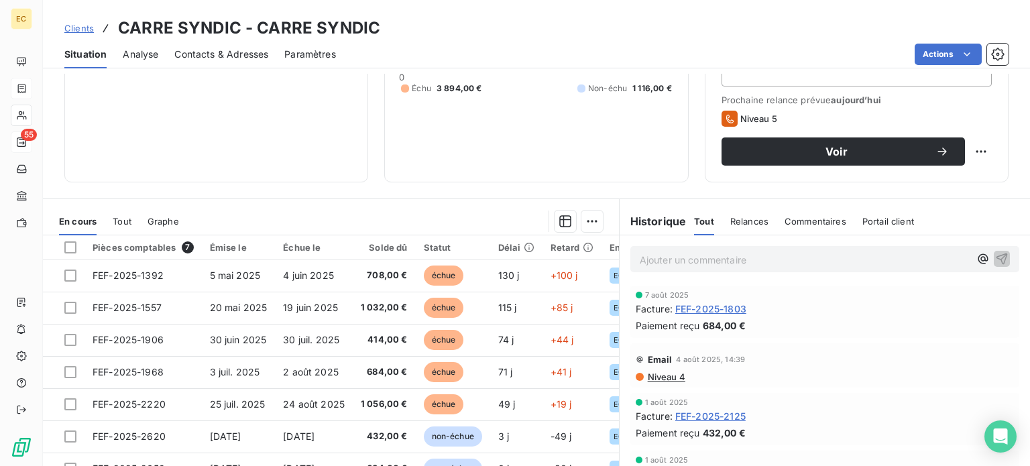
scroll to position [241, 0]
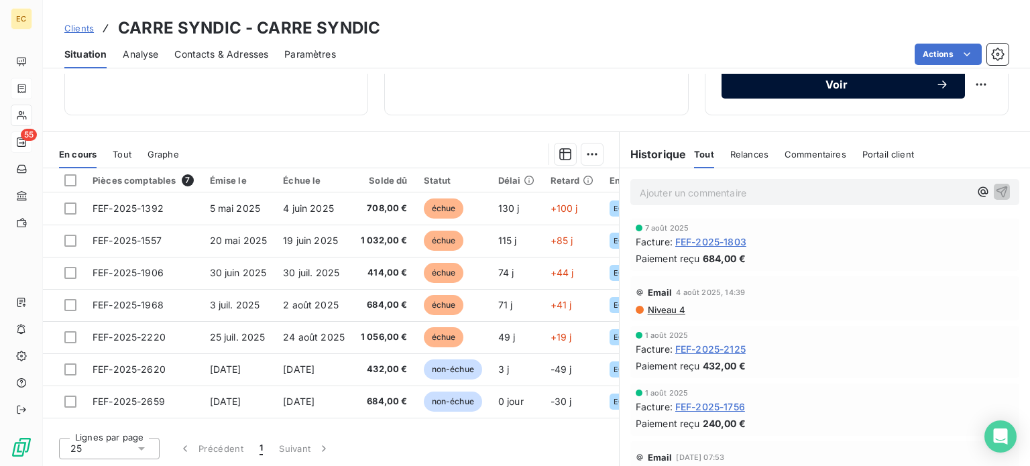
click at [826, 91] on button "Voir" at bounding box center [843, 84] width 243 height 28
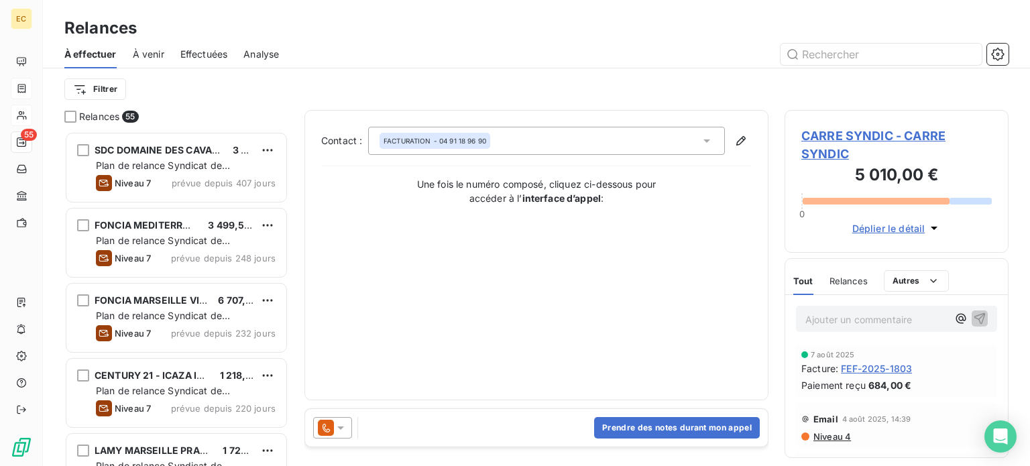
scroll to position [325, 213]
click at [642, 427] on button "Prendre des notes durant mon appel" at bounding box center [677, 427] width 166 height 21
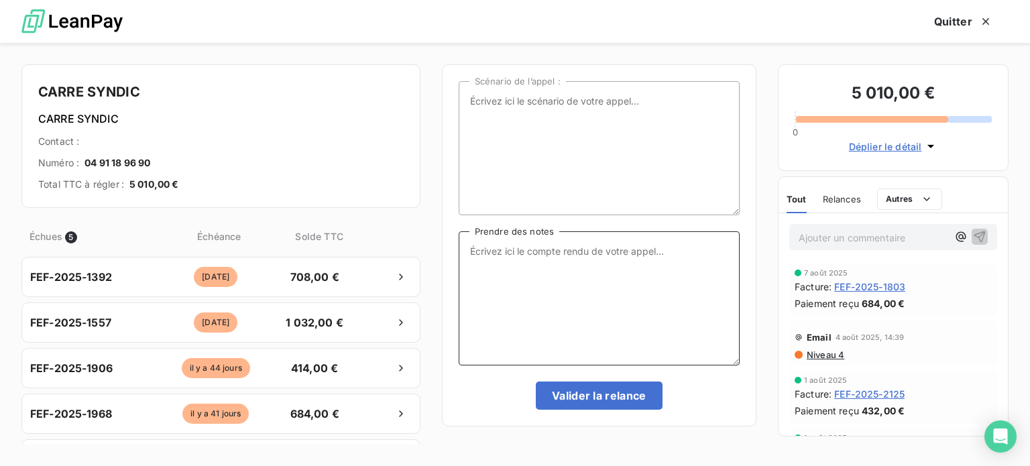
click at [539, 260] on textarea "Prendre des notes" at bounding box center [599, 298] width 281 height 134
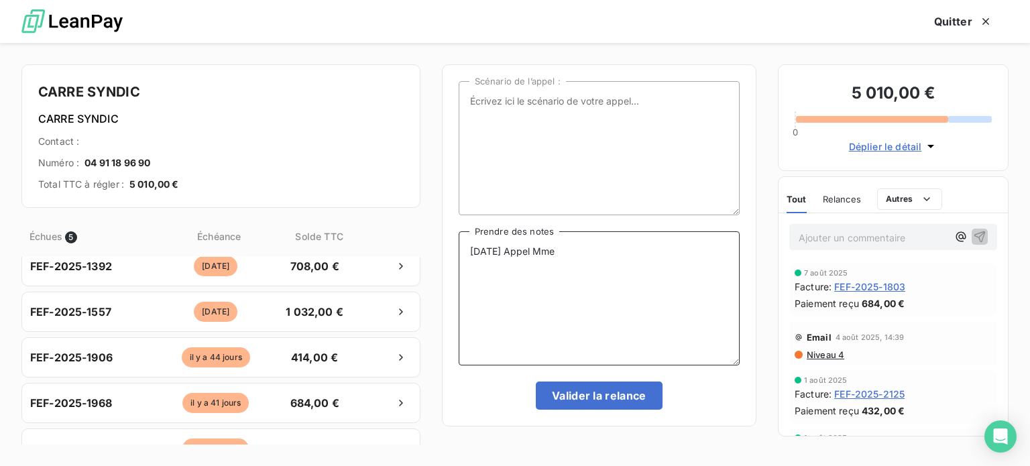
scroll to position [11, 0]
type textarea "12/09/25 Appel Mme"
click at [828, 354] on span "Niveau 4" at bounding box center [825, 354] width 39 height 11
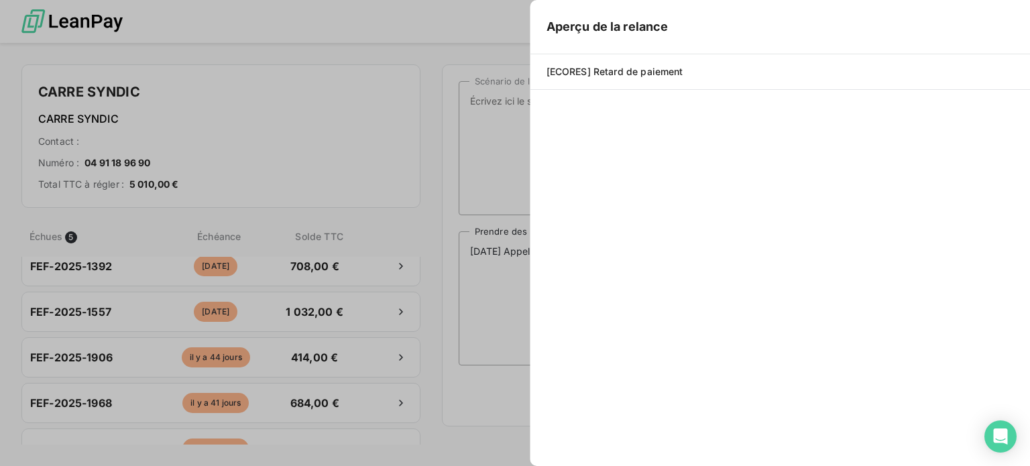
scroll to position [325, 213]
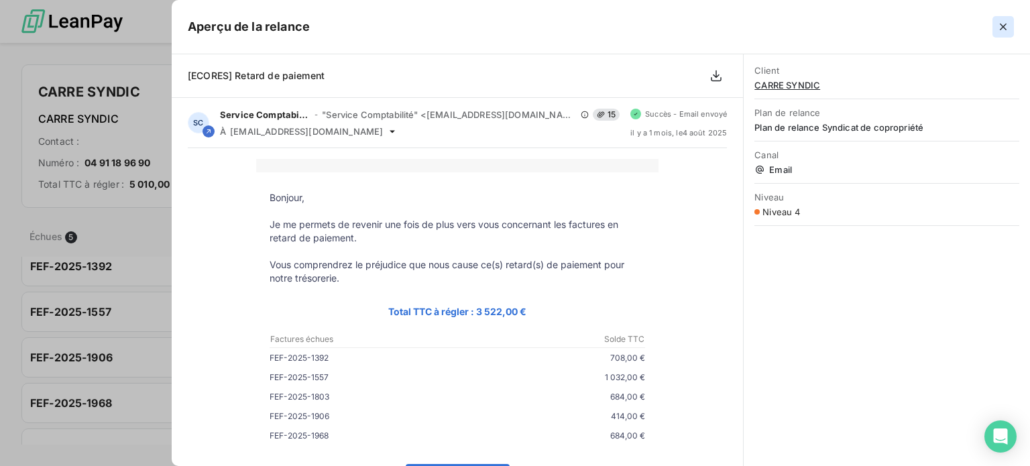
click at [1006, 28] on icon "button" at bounding box center [1003, 26] width 13 height 13
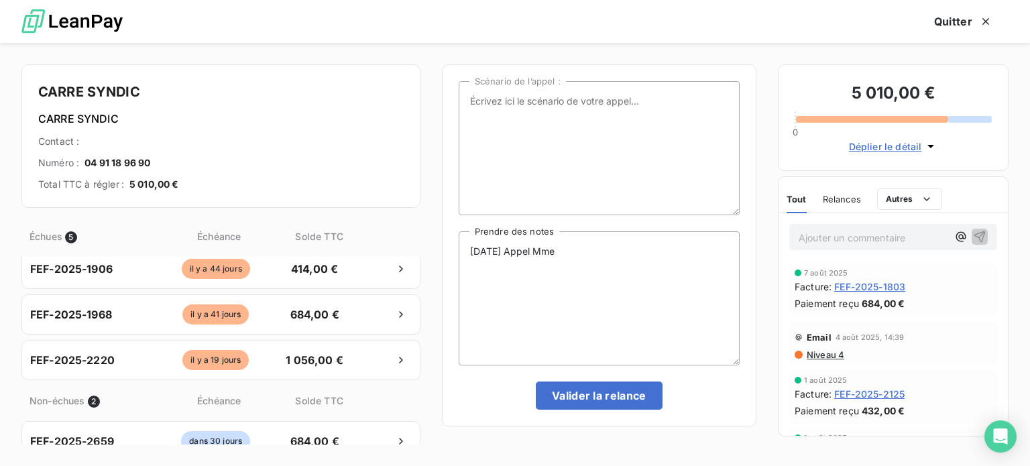
scroll to position [78, 0]
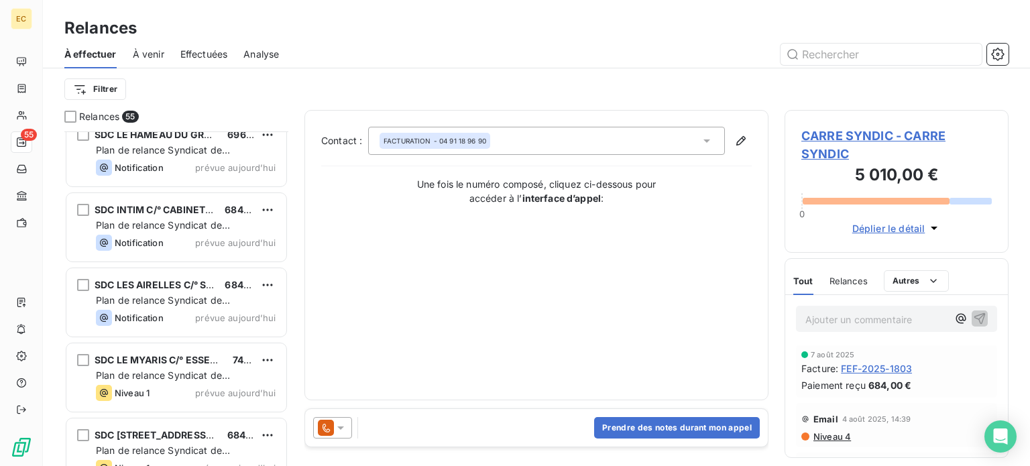
scroll to position [3797, 0]
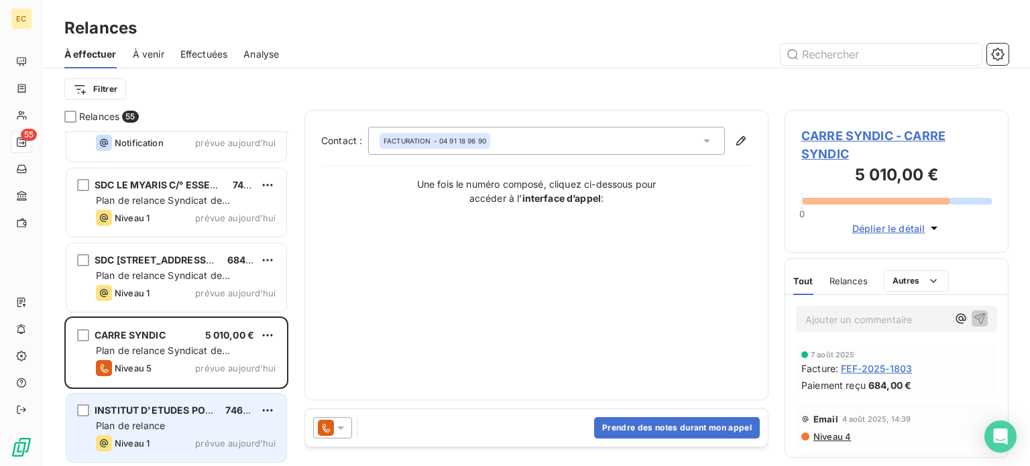
click at [166, 435] on div "Niveau 1 prévue aujourd’hui" at bounding box center [186, 443] width 180 height 16
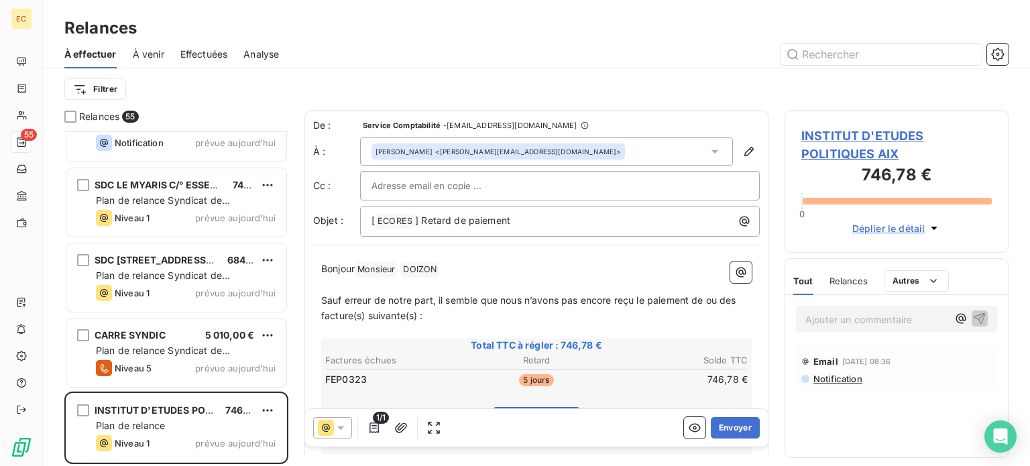
click at [837, 135] on span "INSTITUT D'ETUDES POLITIQUES AIX" at bounding box center [897, 145] width 191 height 36
click at [835, 136] on span "INSTITUT D'ETUDES POLITIQUES AIX" at bounding box center [897, 145] width 191 height 36
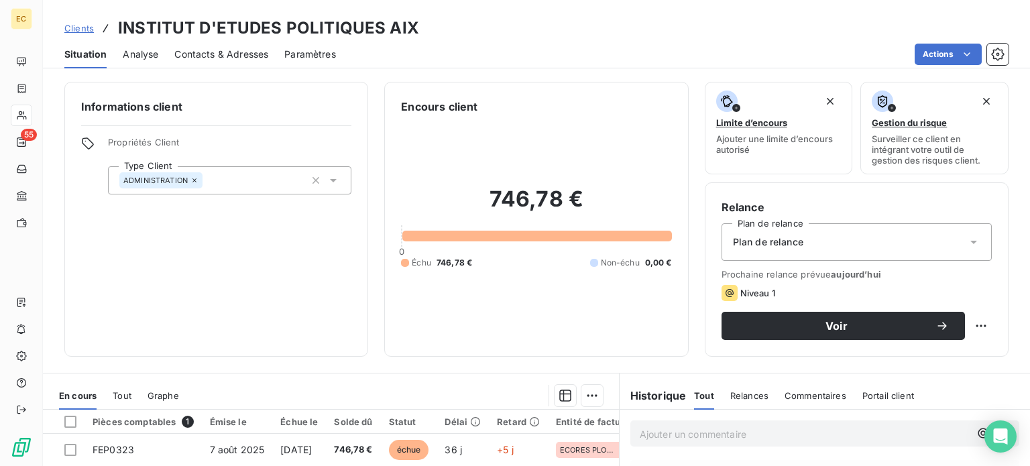
click at [243, 54] on span "Contacts & Adresses" at bounding box center [221, 54] width 94 height 13
